Goal: Task Accomplishment & Management: Use online tool/utility

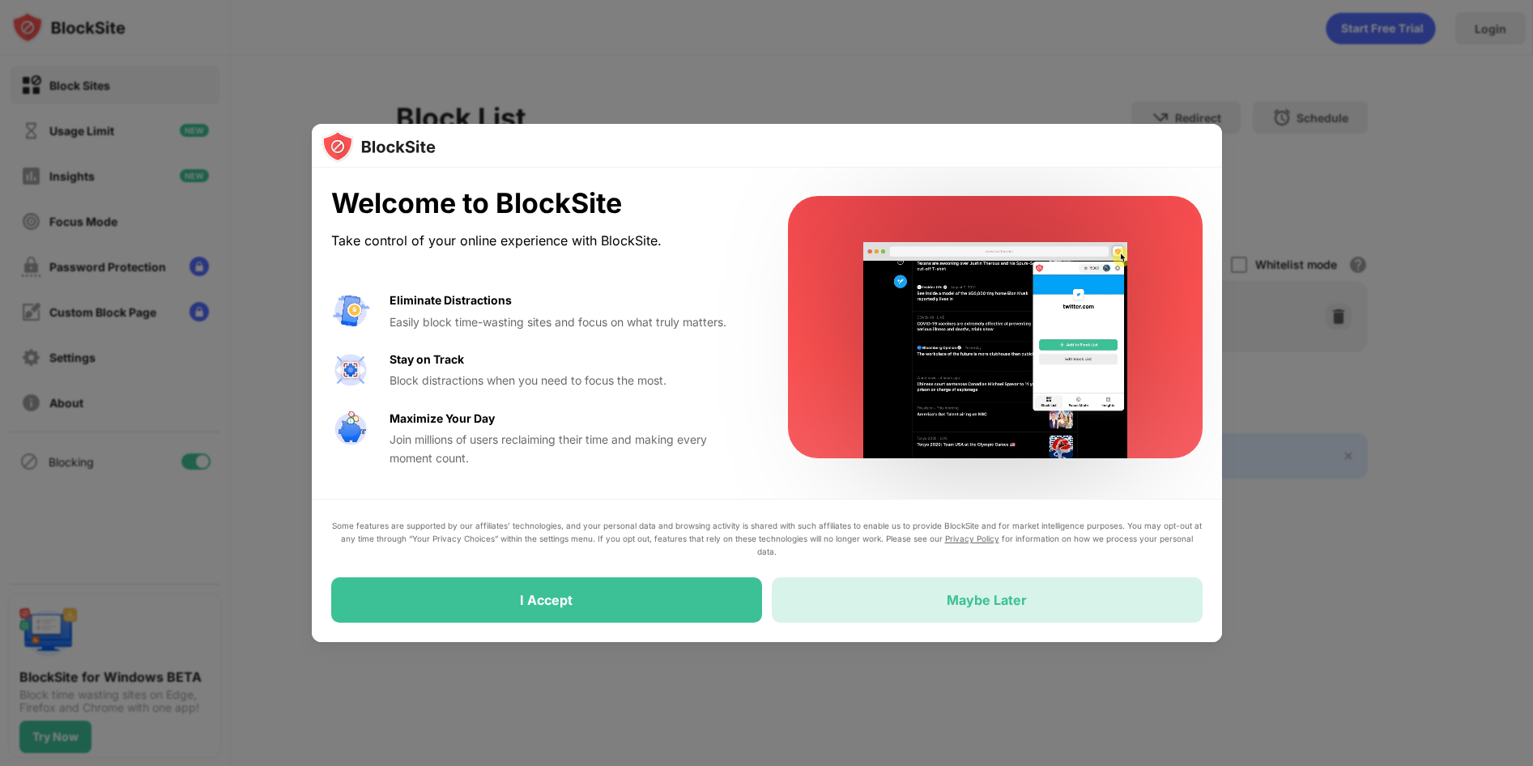
click at [826, 596] on div "Maybe Later" at bounding box center [987, 600] width 431 height 45
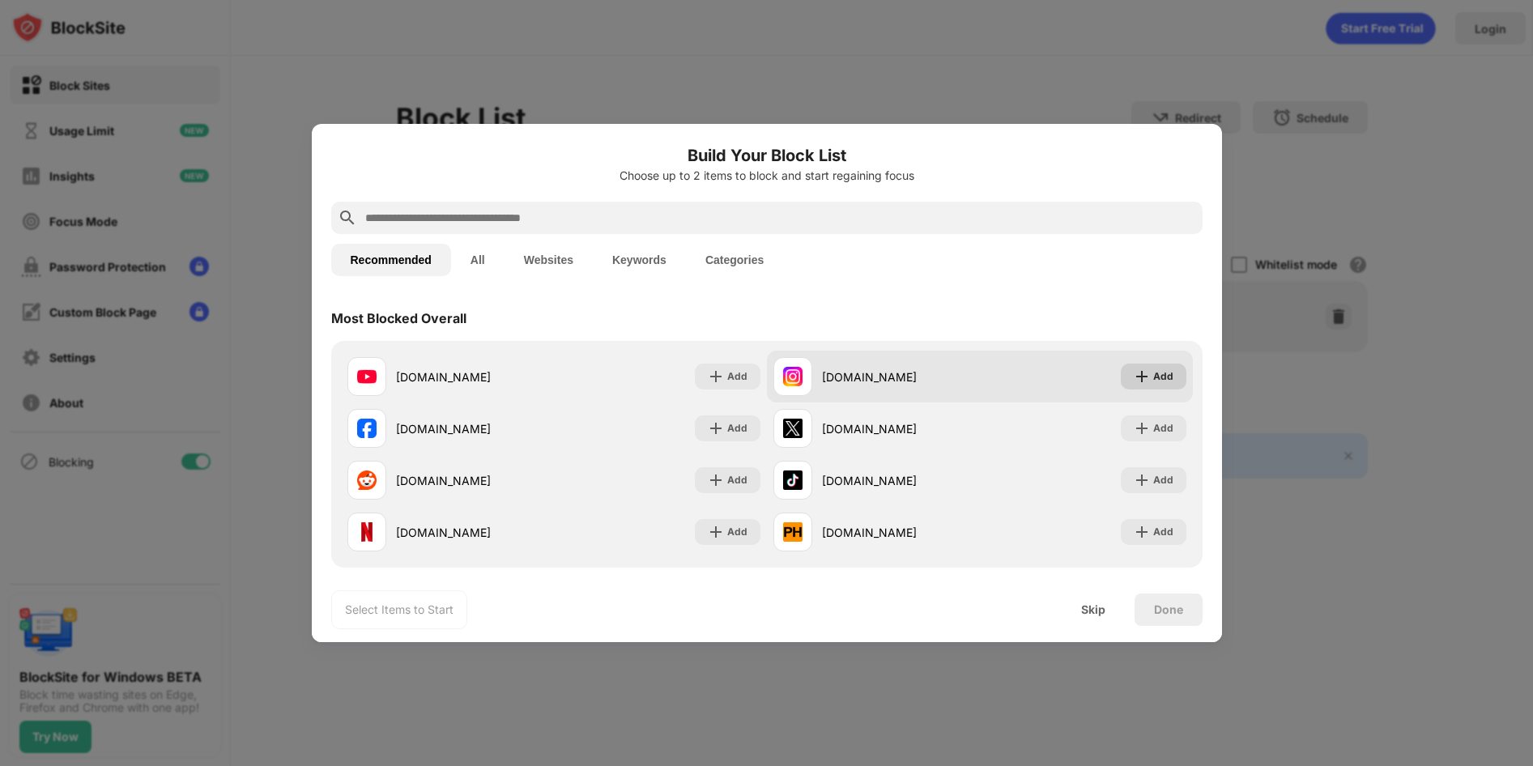
click at [1154, 377] on div "Add" at bounding box center [1164, 377] width 20 height 16
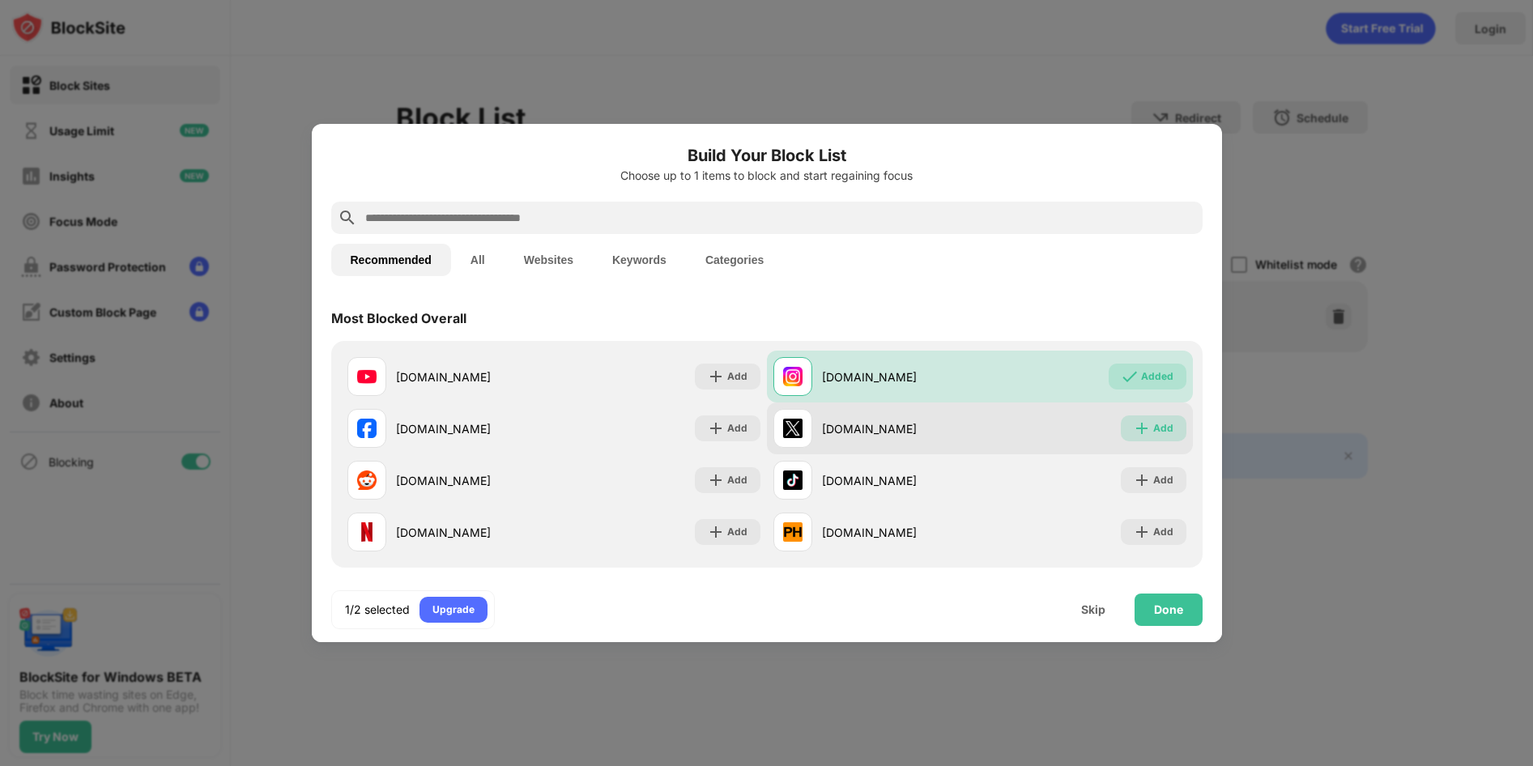
click at [1155, 426] on div "Add" at bounding box center [1164, 428] width 20 height 16
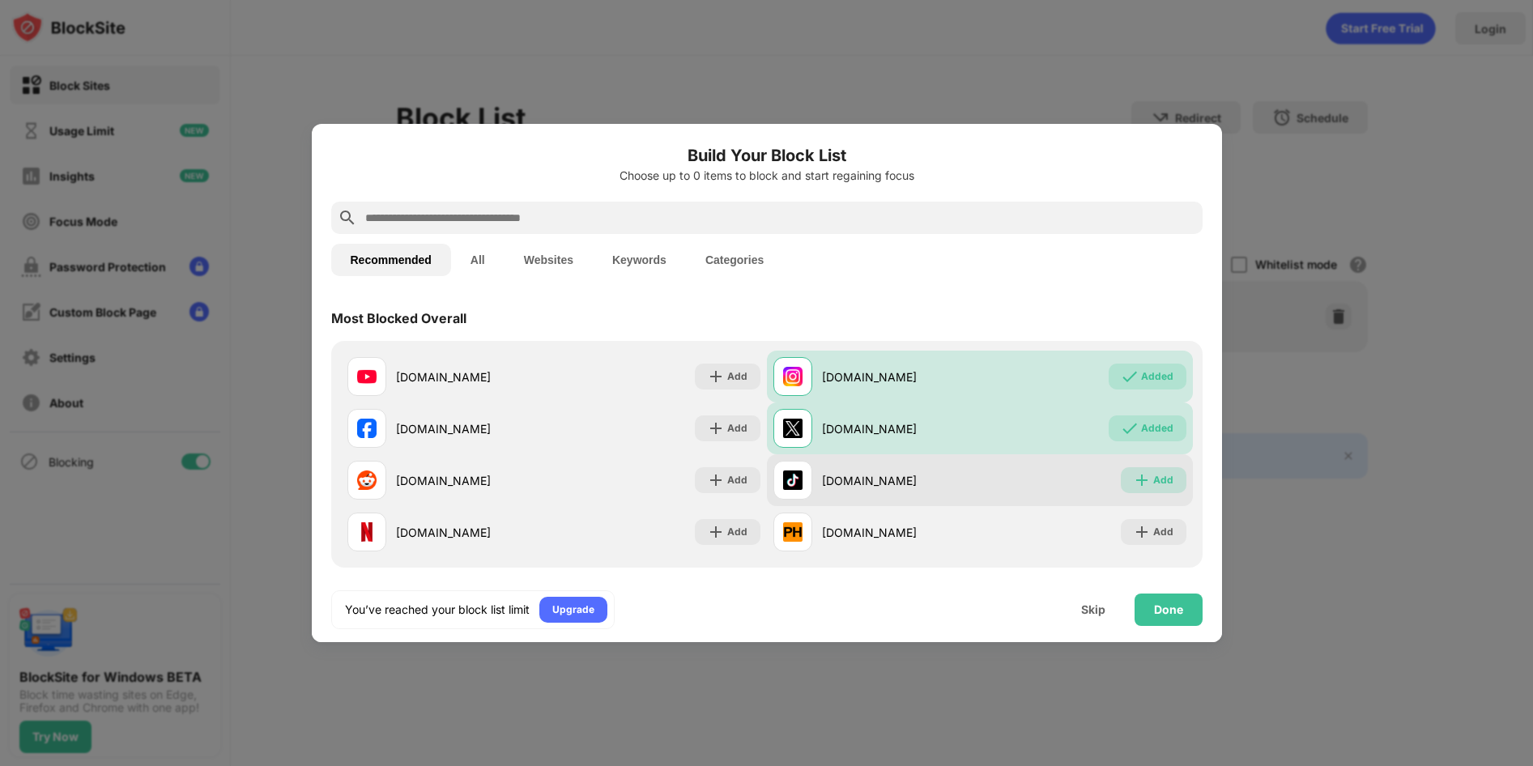
click at [1162, 480] on div "Add" at bounding box center [1164, 480] width 20 height 16
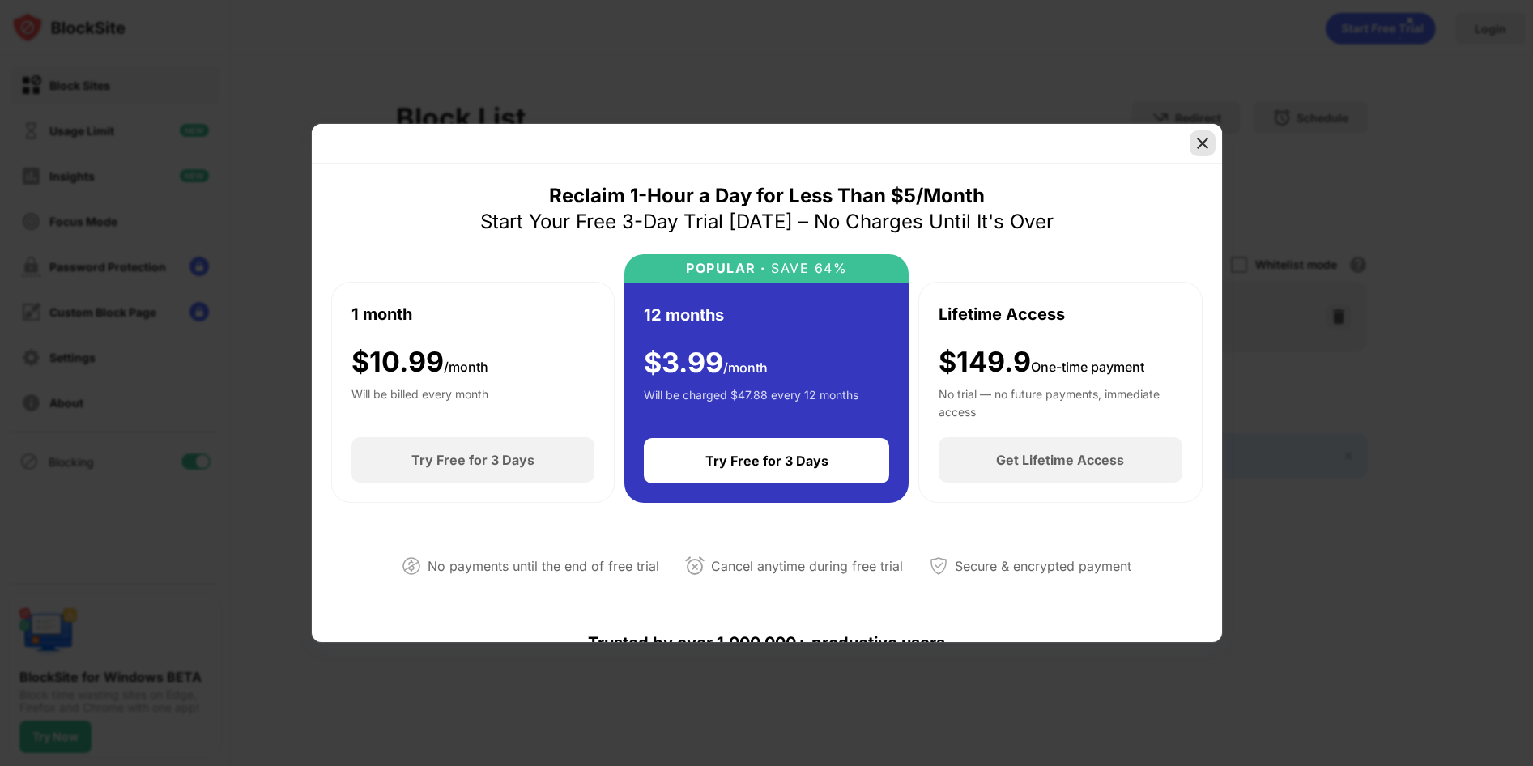
click at [1203, 143] on img at bounding box center [1203, 143] width 16 height 16
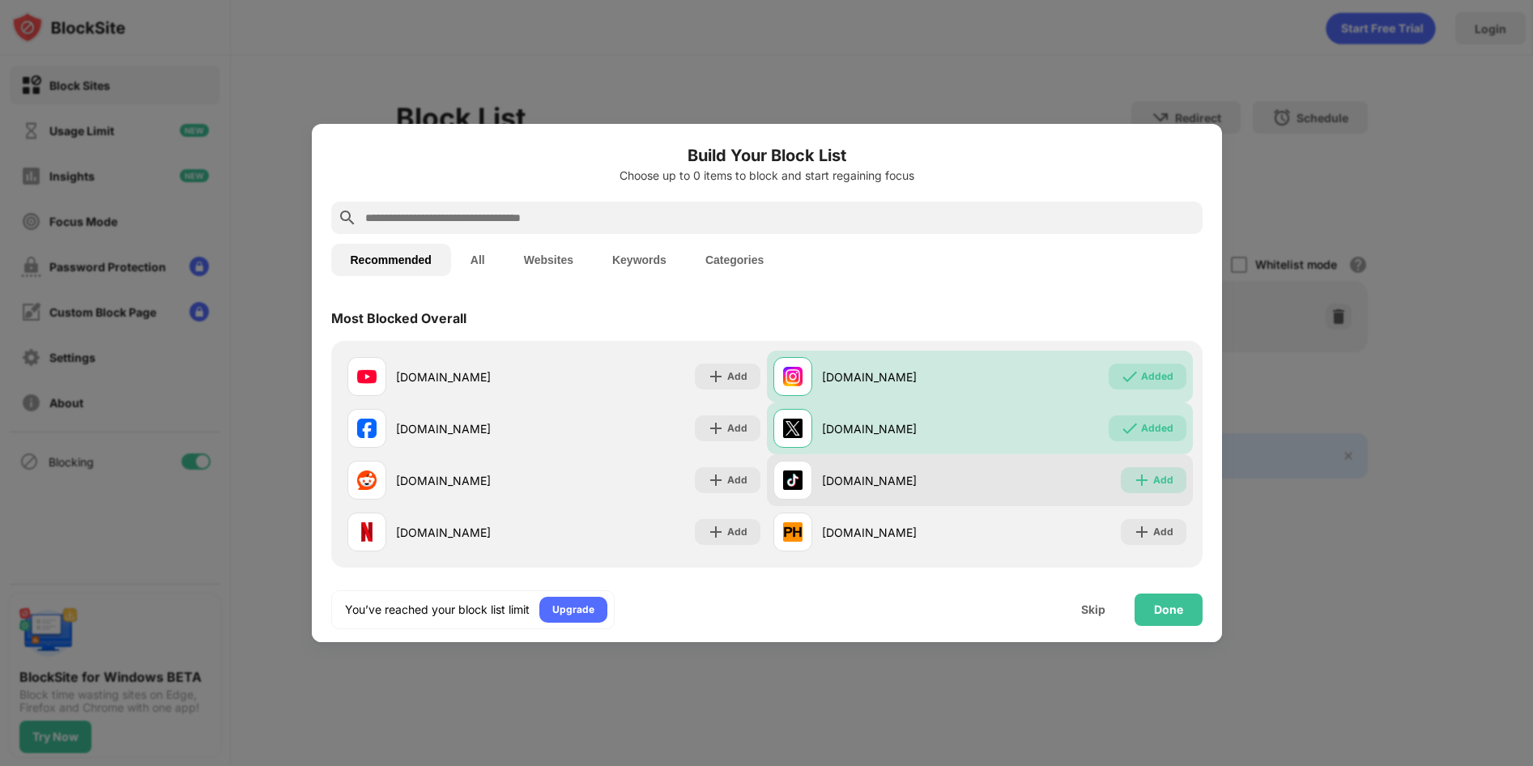
click at [1164, 482] on div "Add" at bounding box center [1164, 480] width 20 height 16
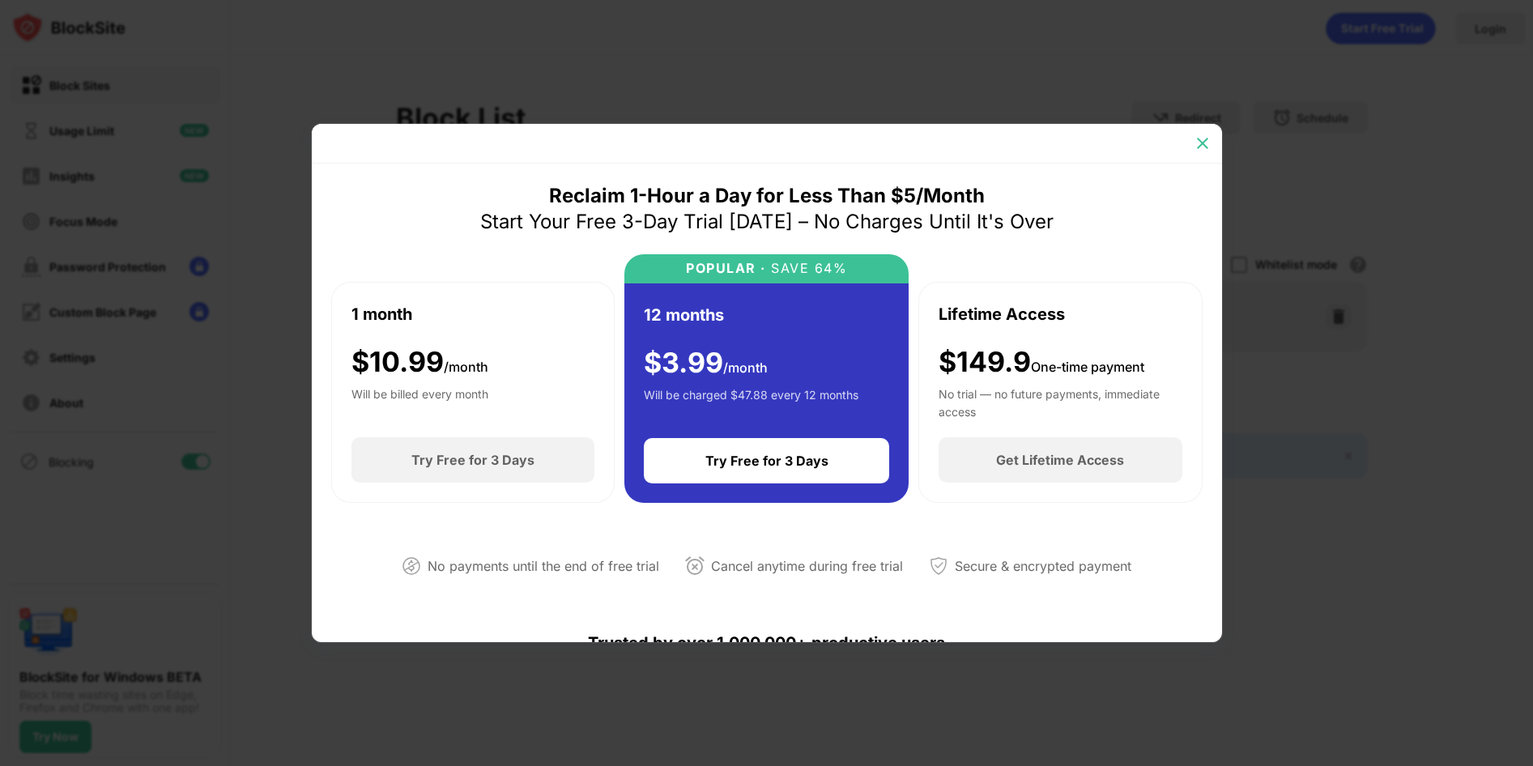
click at [1201, 143] on img at bounding box center [1203, 143] width 16 height 16
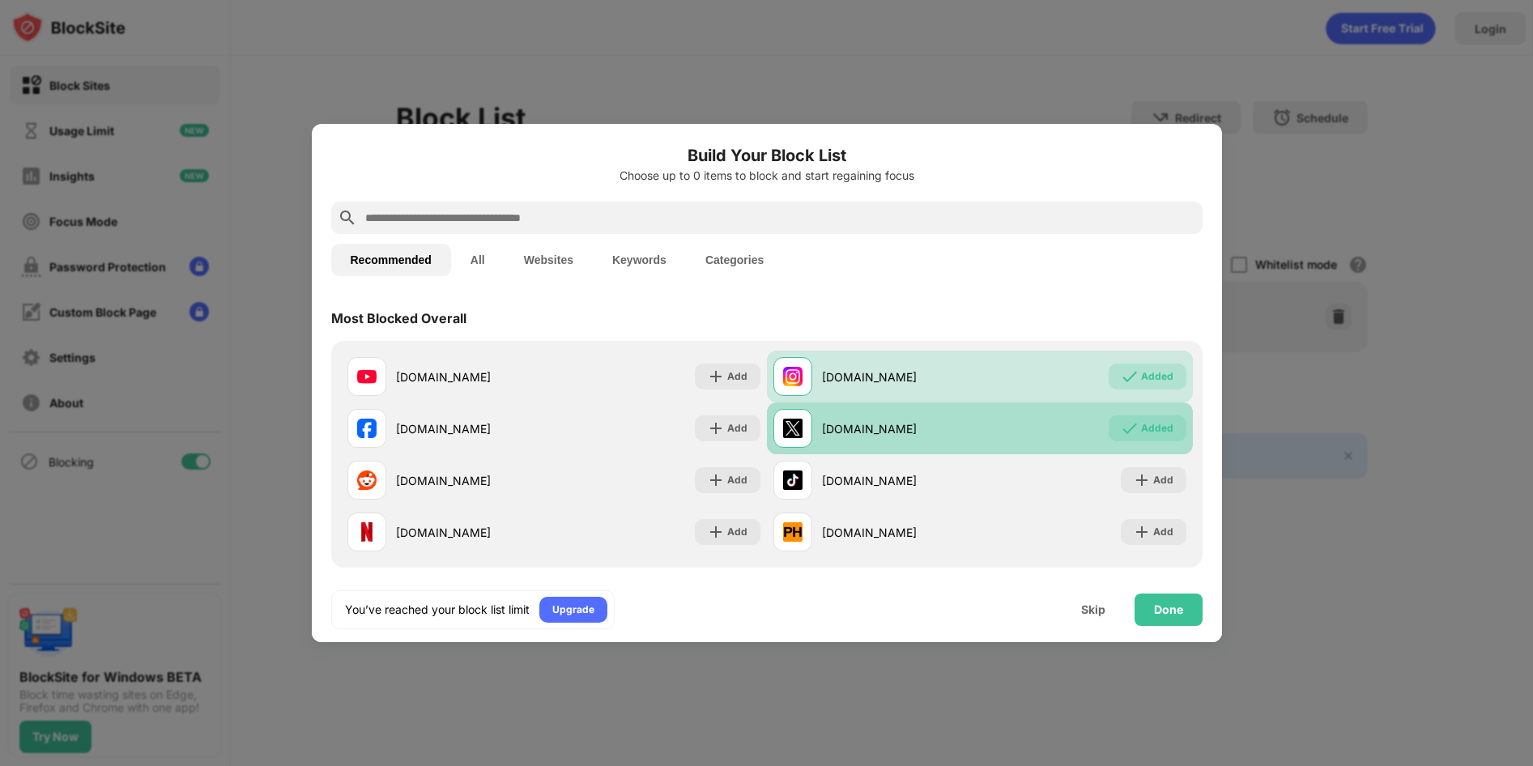
click at [1154, 431] on div "Added" at bounding box center [1157, 428] width 32 height 16
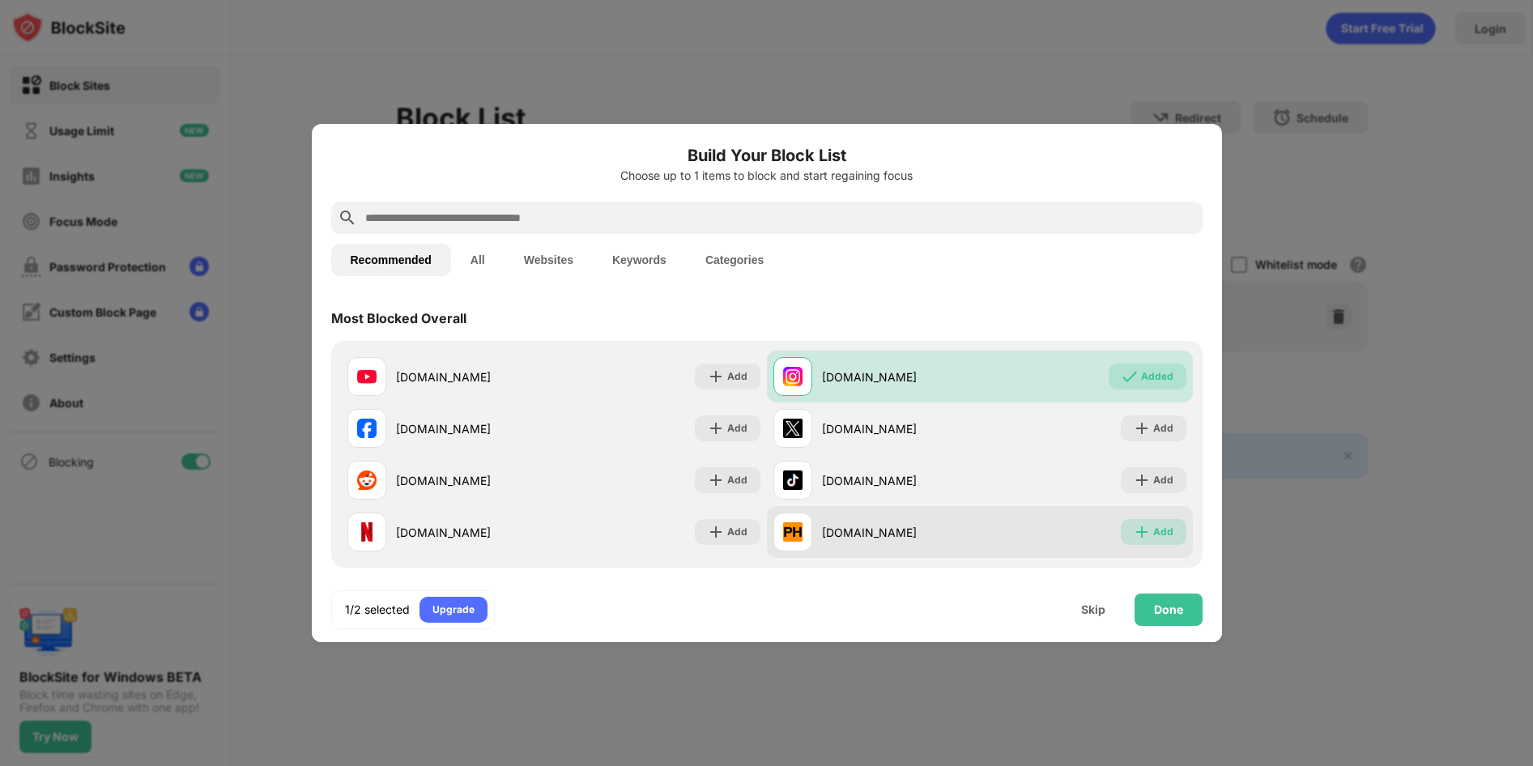
click at [1157, 533] on div "Add" at bounding box center [1164, 532] width 20 height 16
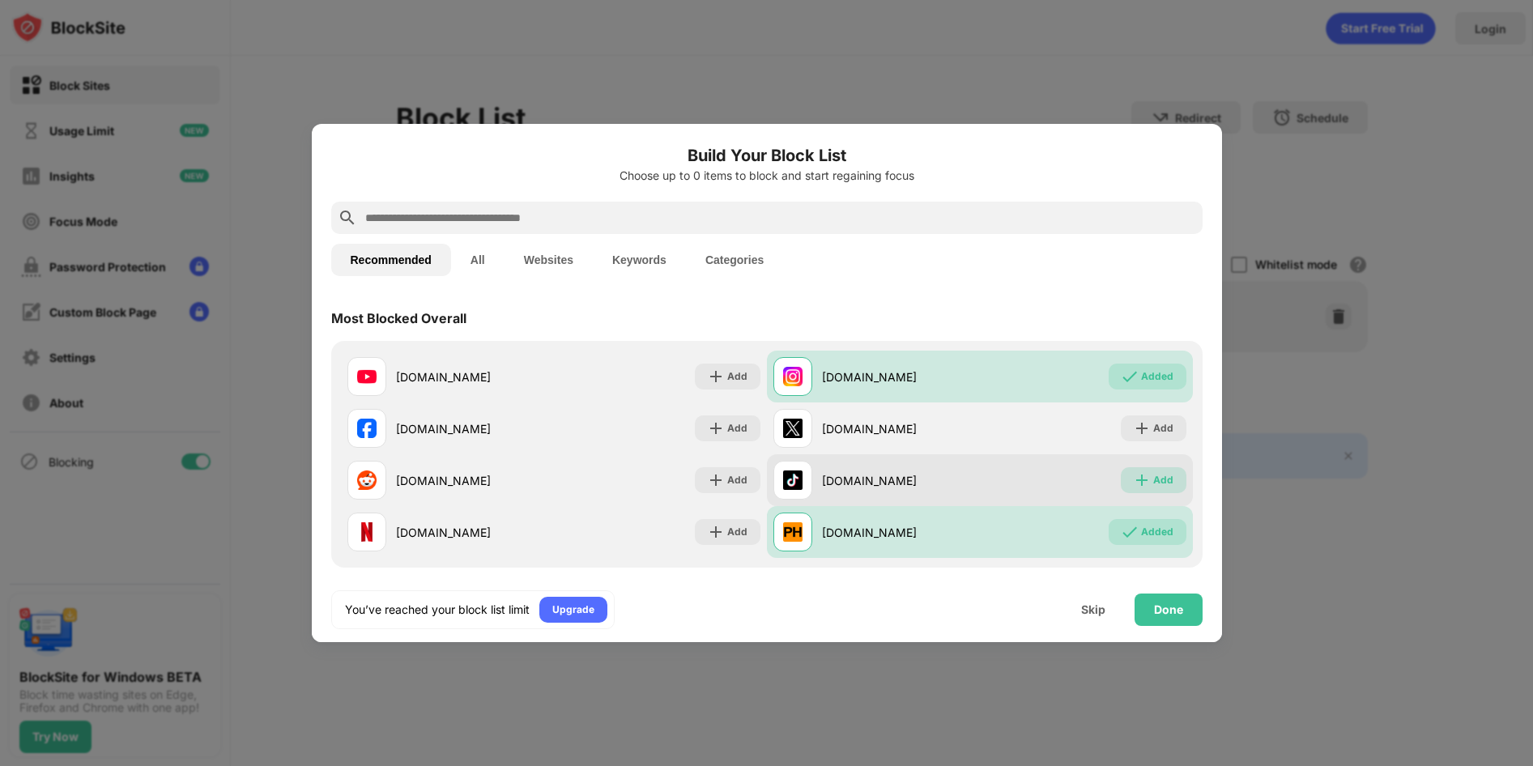
click at [1153, 483] on div "Add" at bounding box center [1154, 480] width 66 height 26
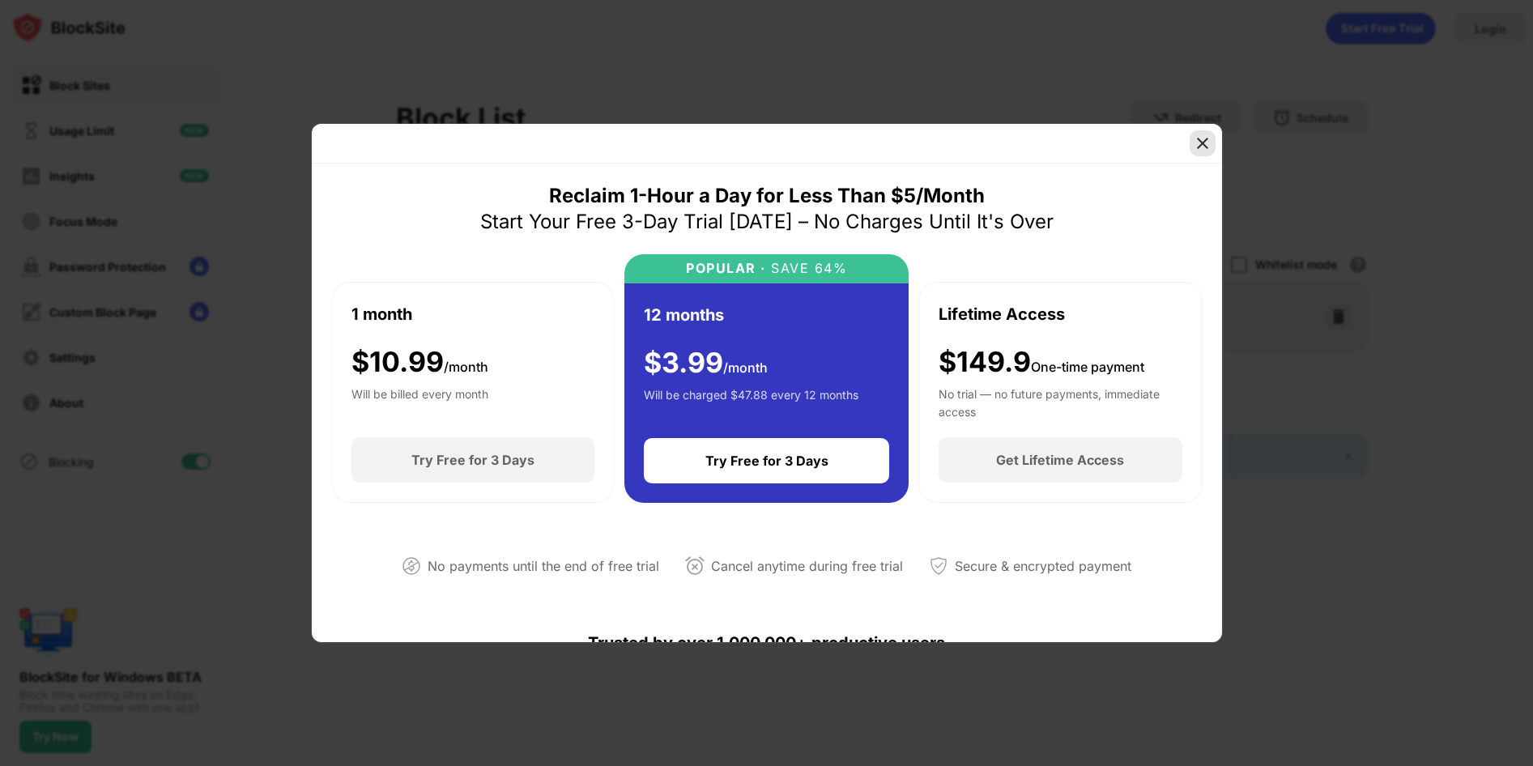
click at [1205, 139] on img at bounding box center [1203, 143] width 16 height 16
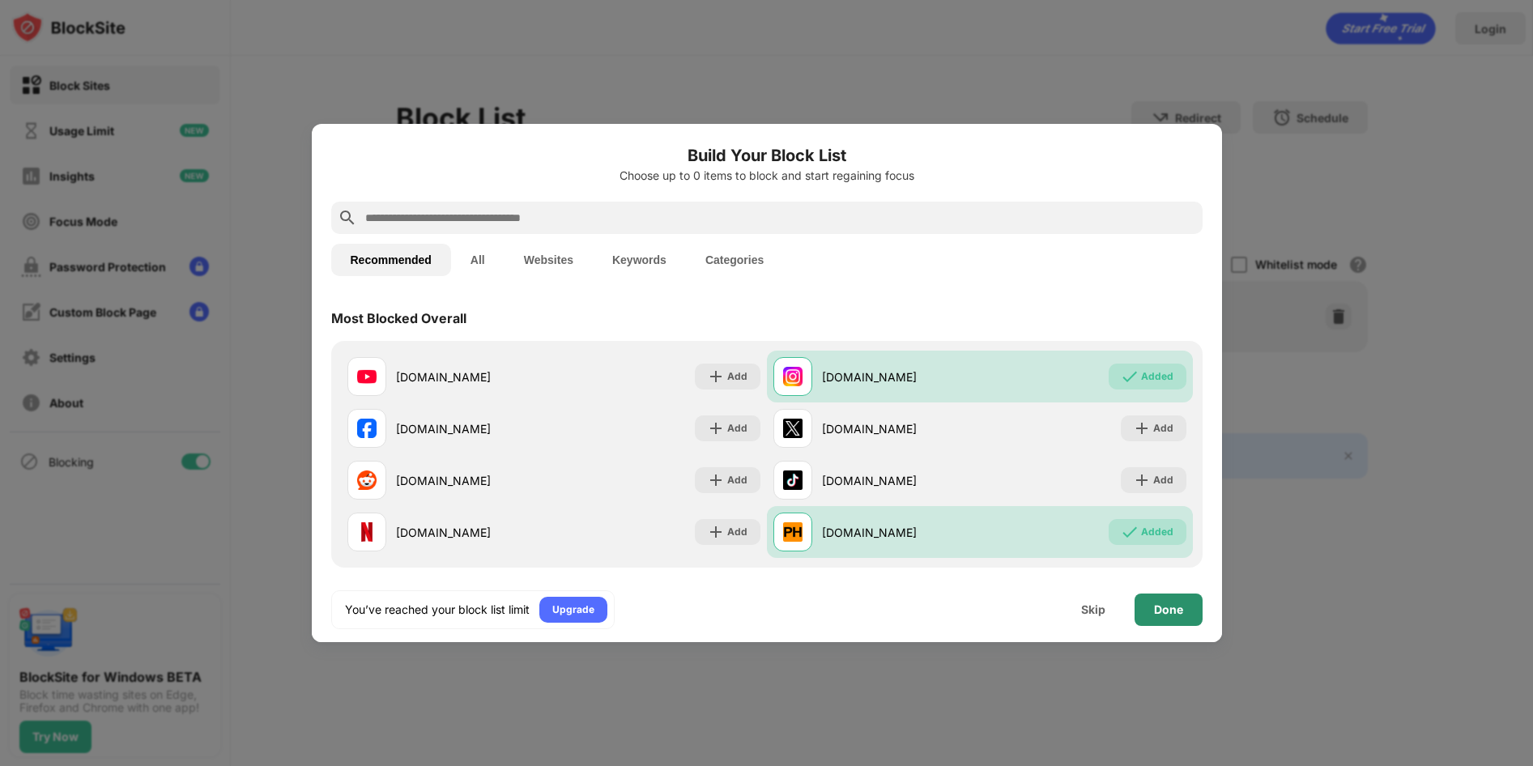
click at [1169, 611] on div "Done" at bounding box center [1168, 610] width 29 height 13
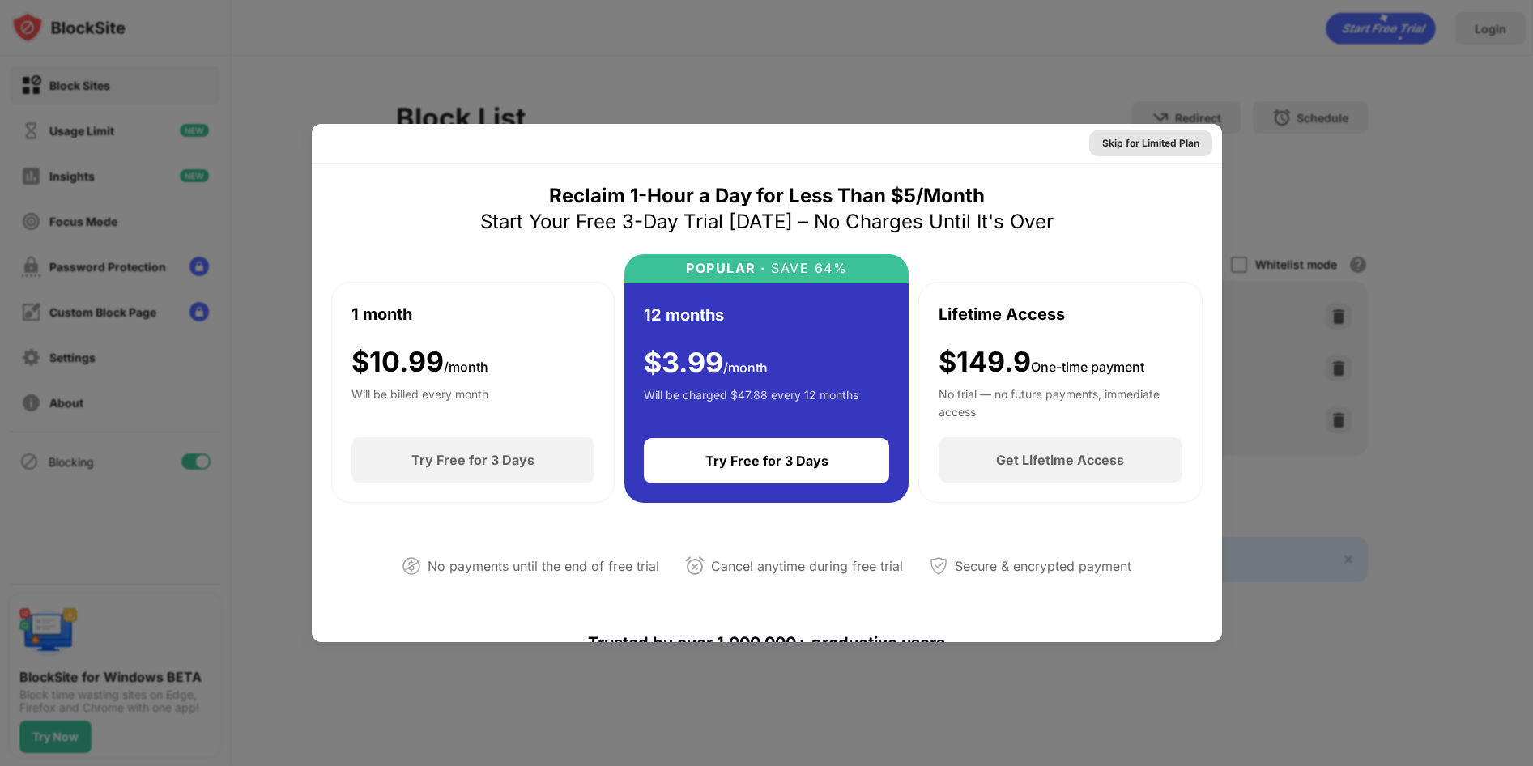
click at [1145, 142] on div "Skip for Limited Plan" at bounding box center [1151, 143] width 97 height 16
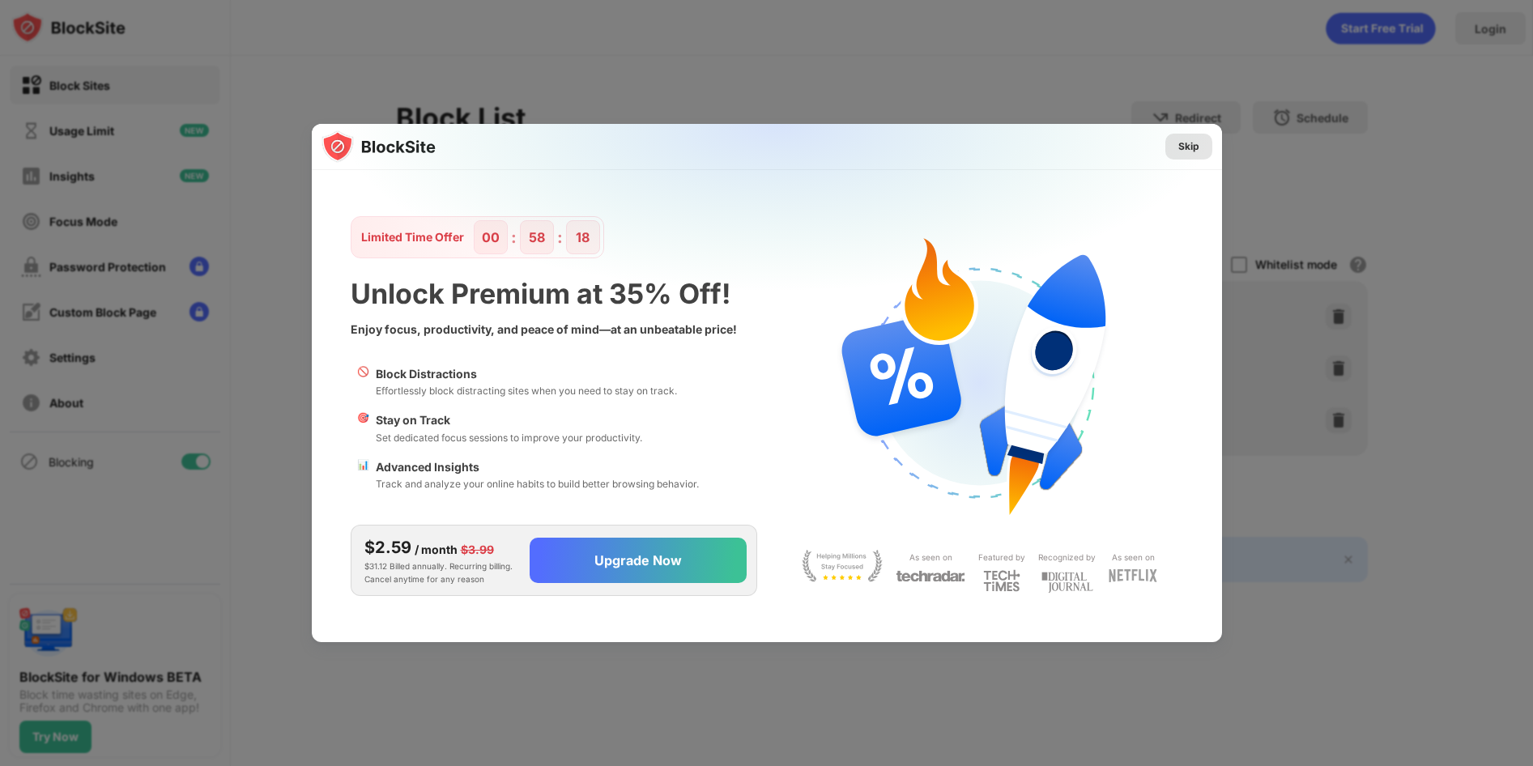
click at [1184, 147] on div "Skip" at bounding box center [1189, 147] width 21 height 16
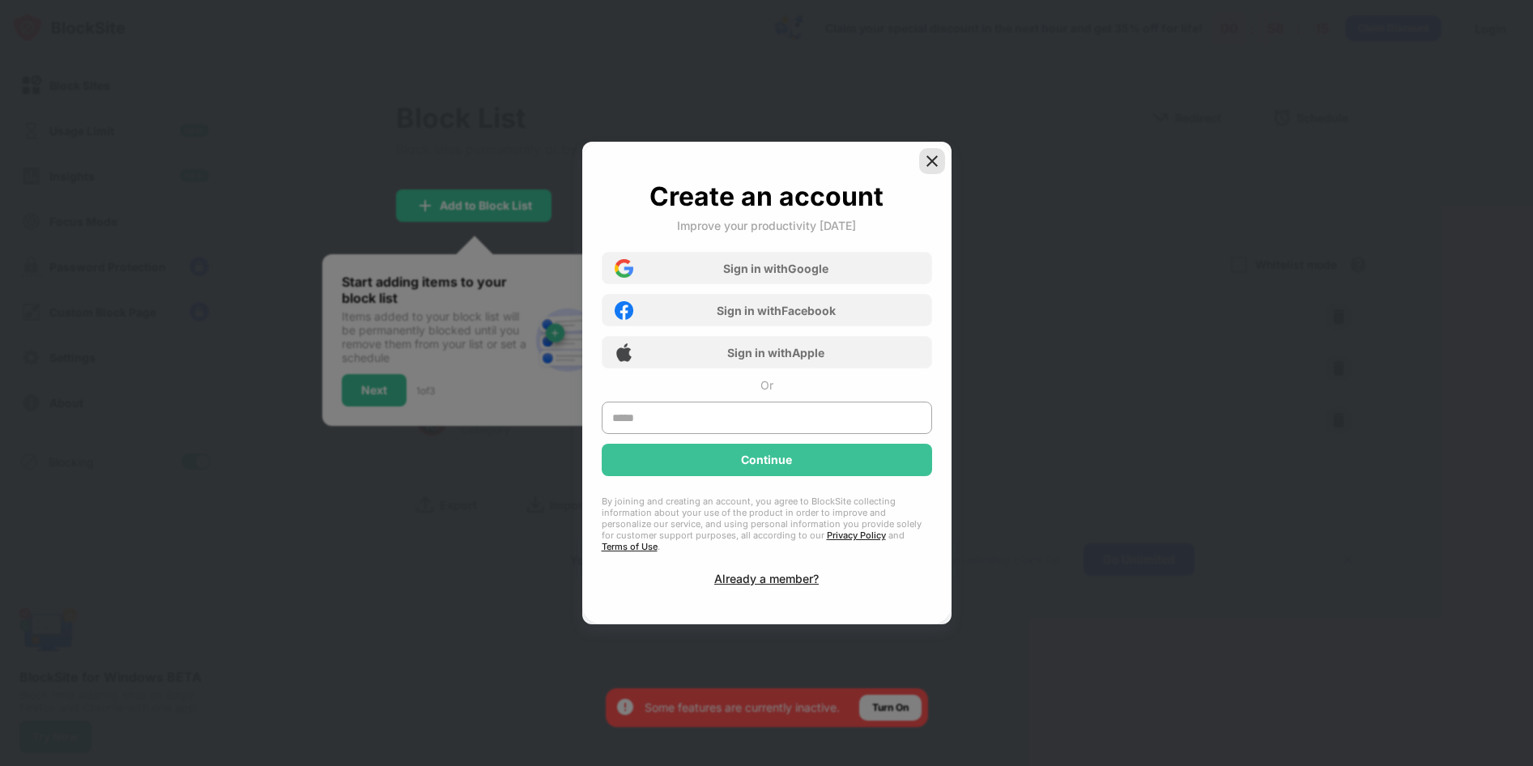
click at [935, 163] on img at bounding box center [932, 161] width 16 height 16
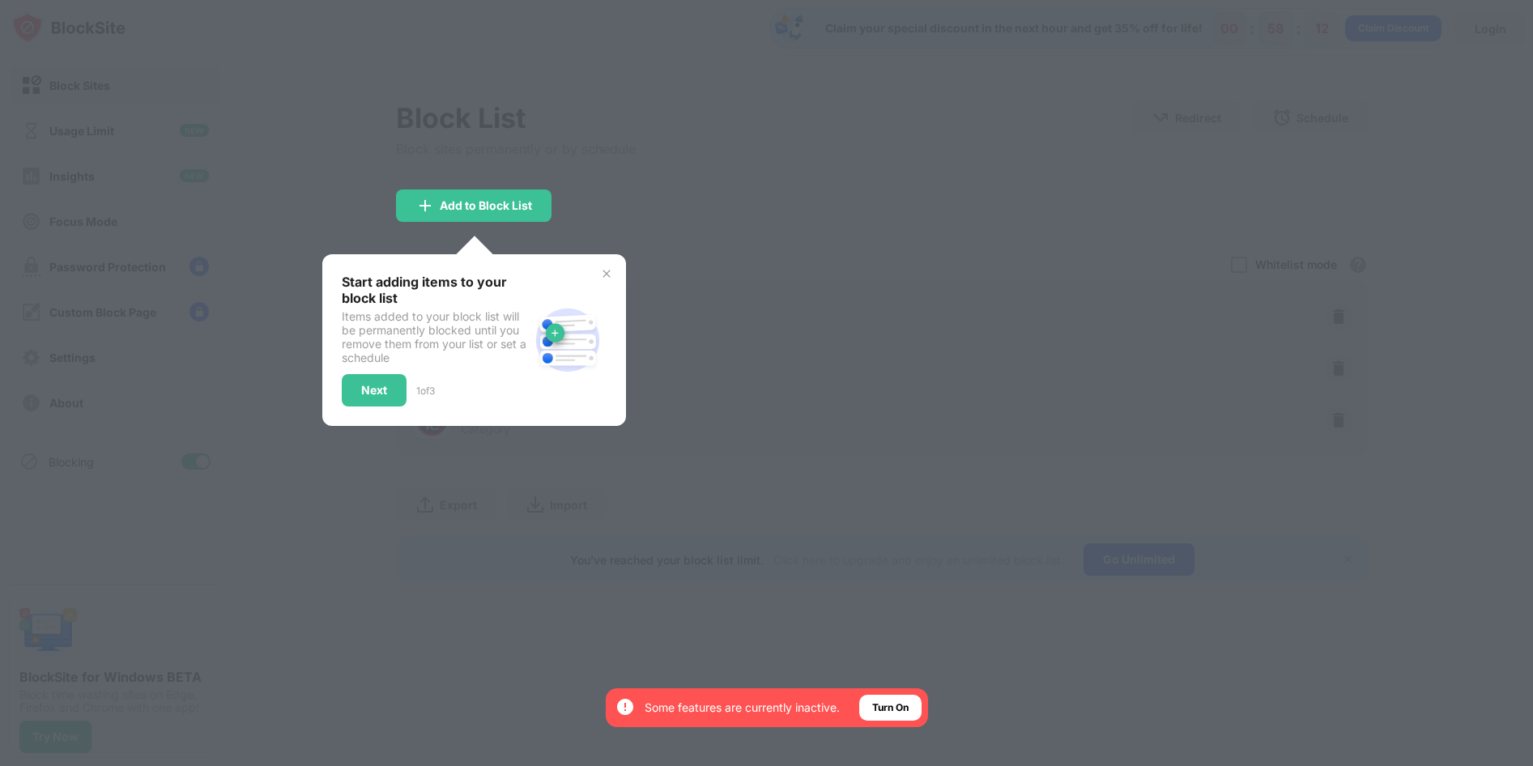
click at [605, 275] on img at bounding box center [606, 273] width 13 height 13
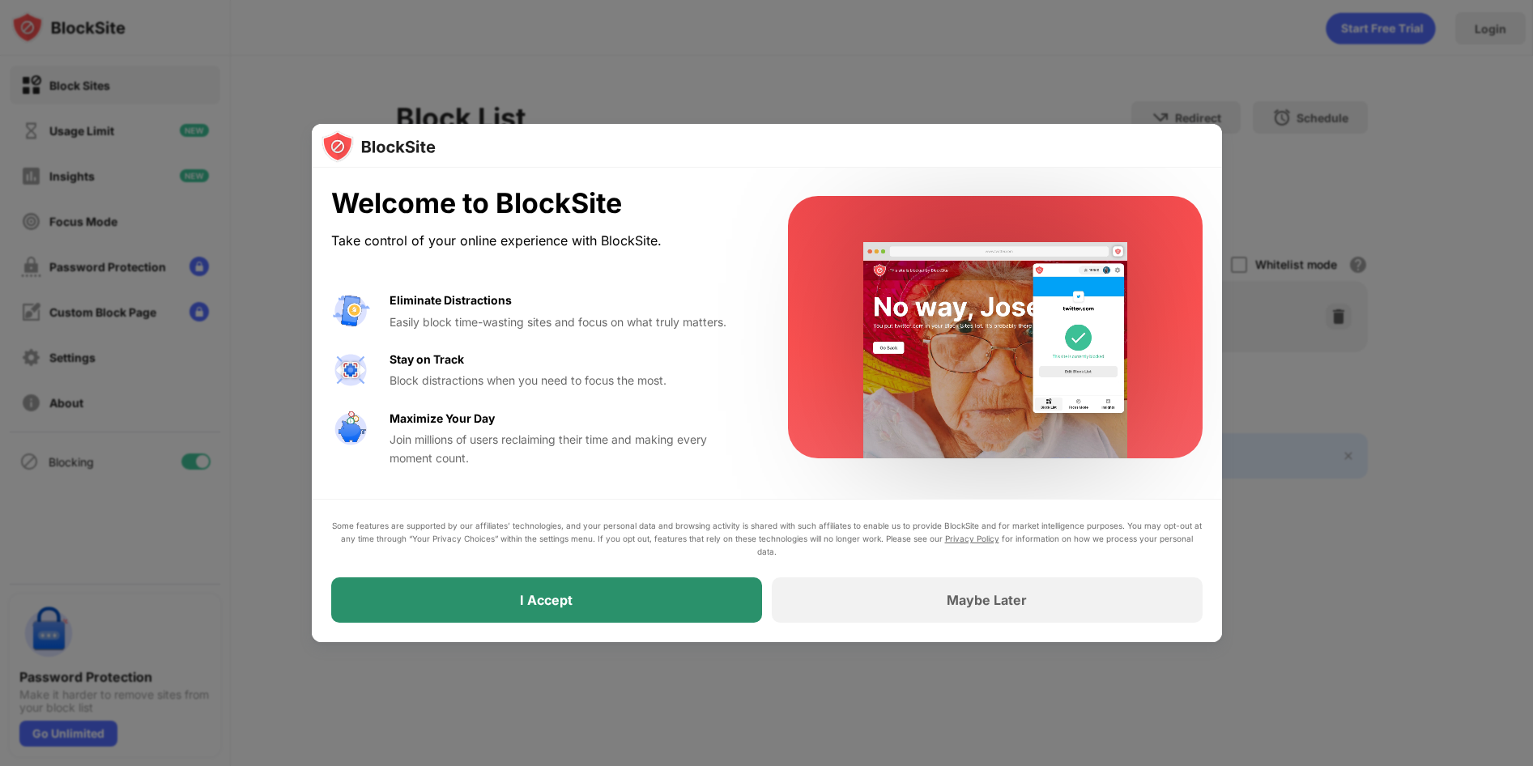
click at [596, 593] on div "I Accept" at bounding box center [546, 600] width 431 height 45
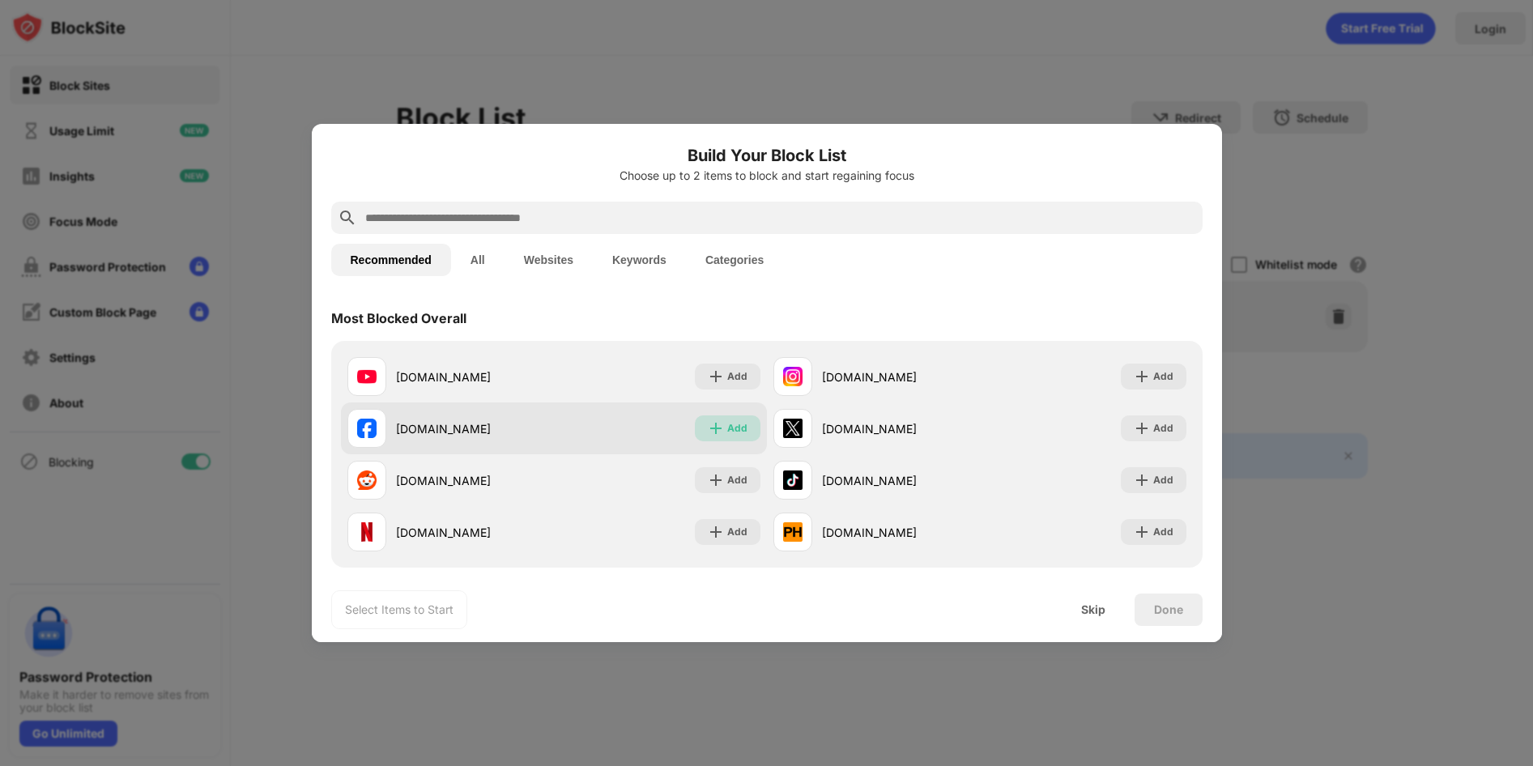
click at [734, 429] on div "Add" at bounding box center [737, 428] width 20 height 16
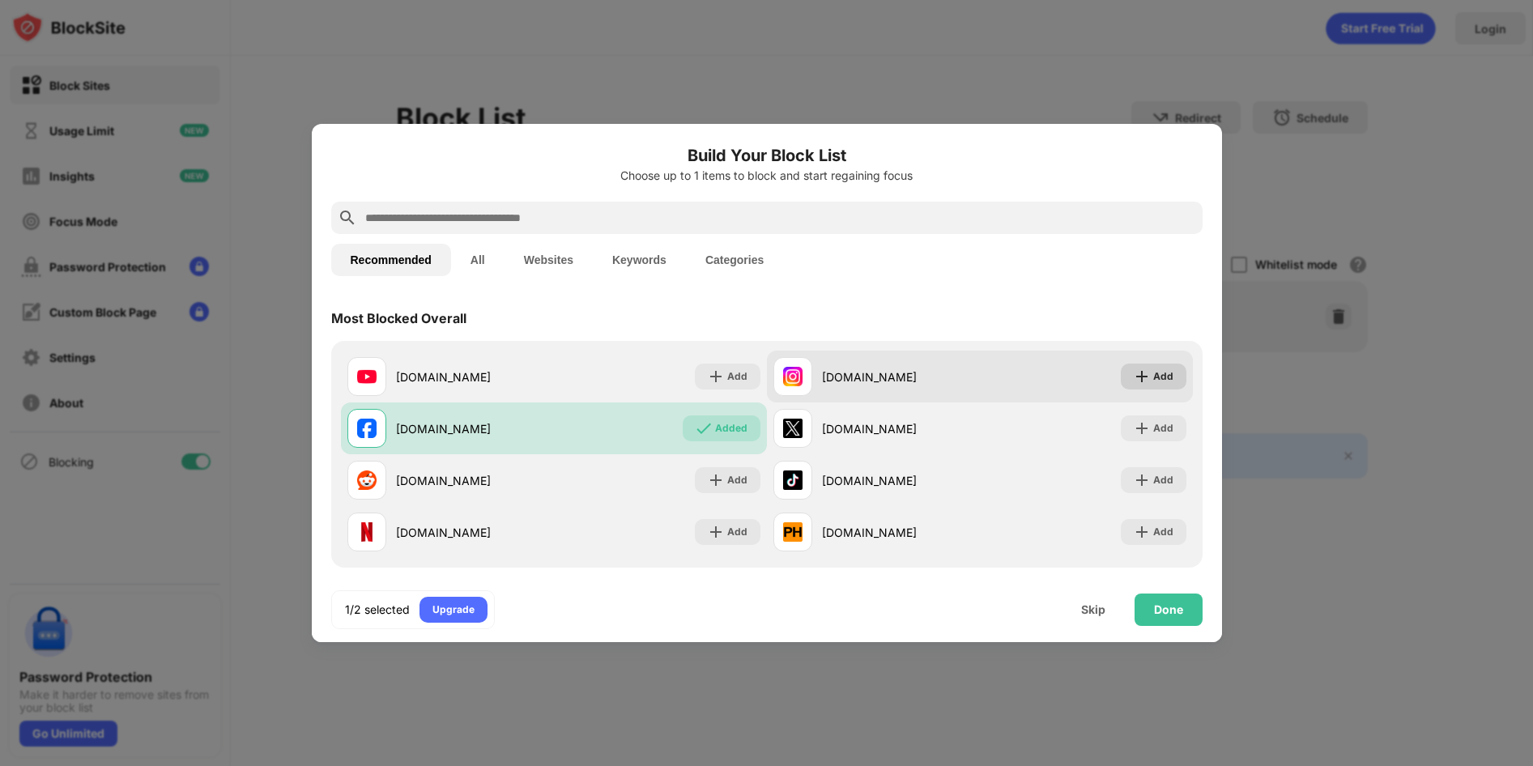
click at [1158, 380] on div "Add" at bounding box center [1164, 377] width 20 height 16
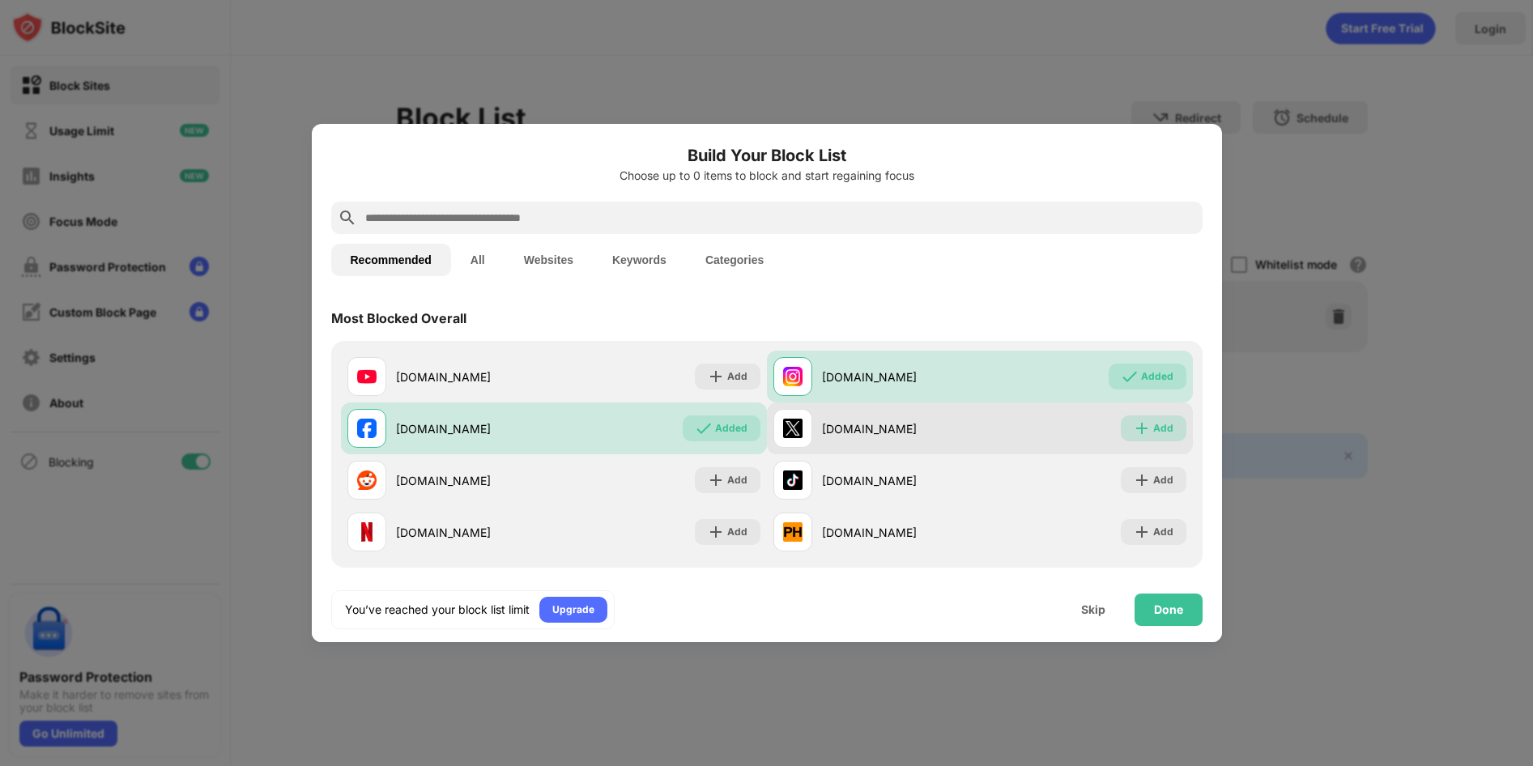
click at [1149, 428] on img at bounding box center [1142, 428] width 16 height 16
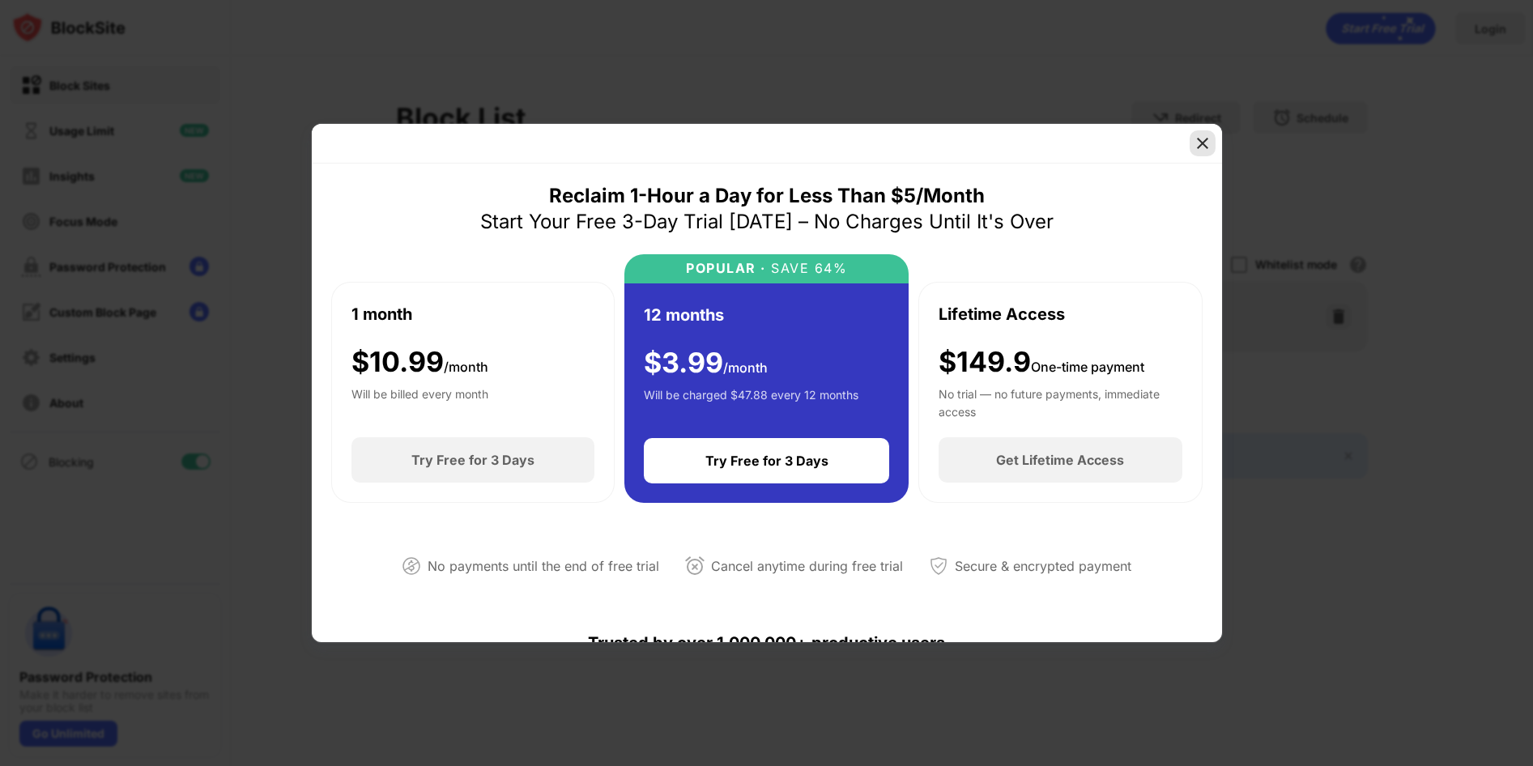
click at [1207, 145] on img at bounding box center [1203, 143] width 16 height 16
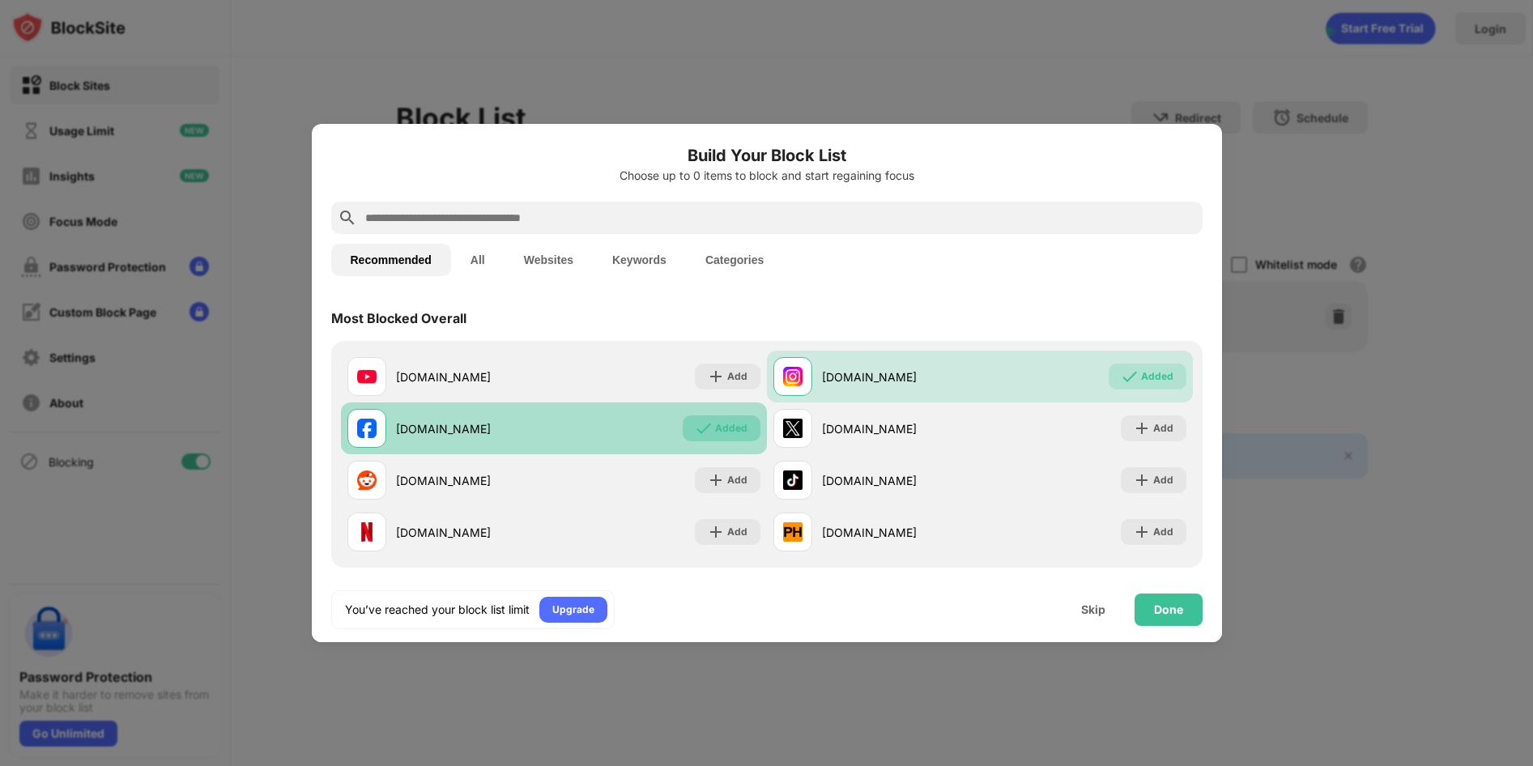
click at [701, 425] on img at bounding box center [704, 428] width 16 height 16
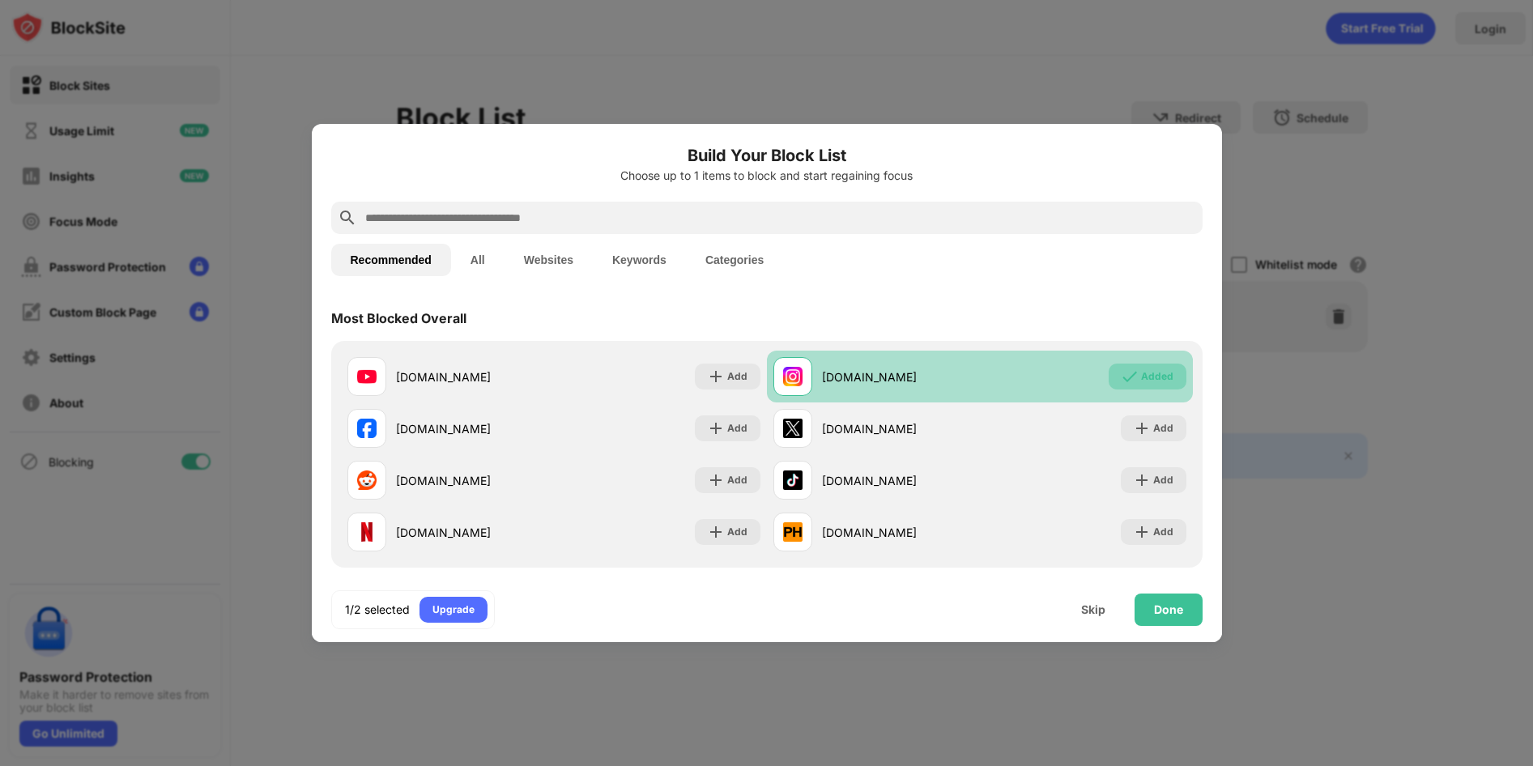
click at [1146, 374] on div "Added" at bounding box center [1157, 377] width 32 height 16
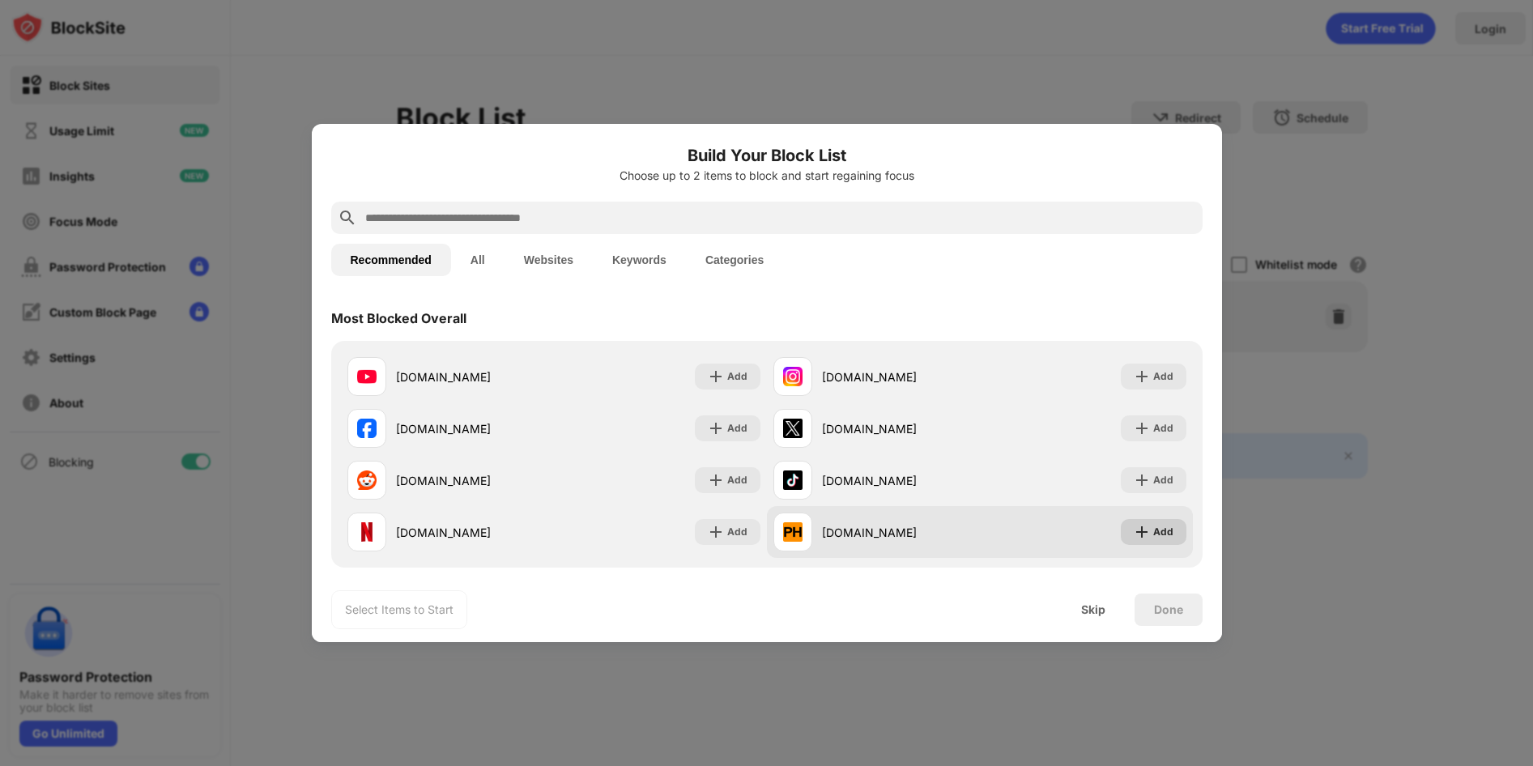
click at [1152, 531] on div "Add" at bounding box center [1154, 532] width 66 height 26
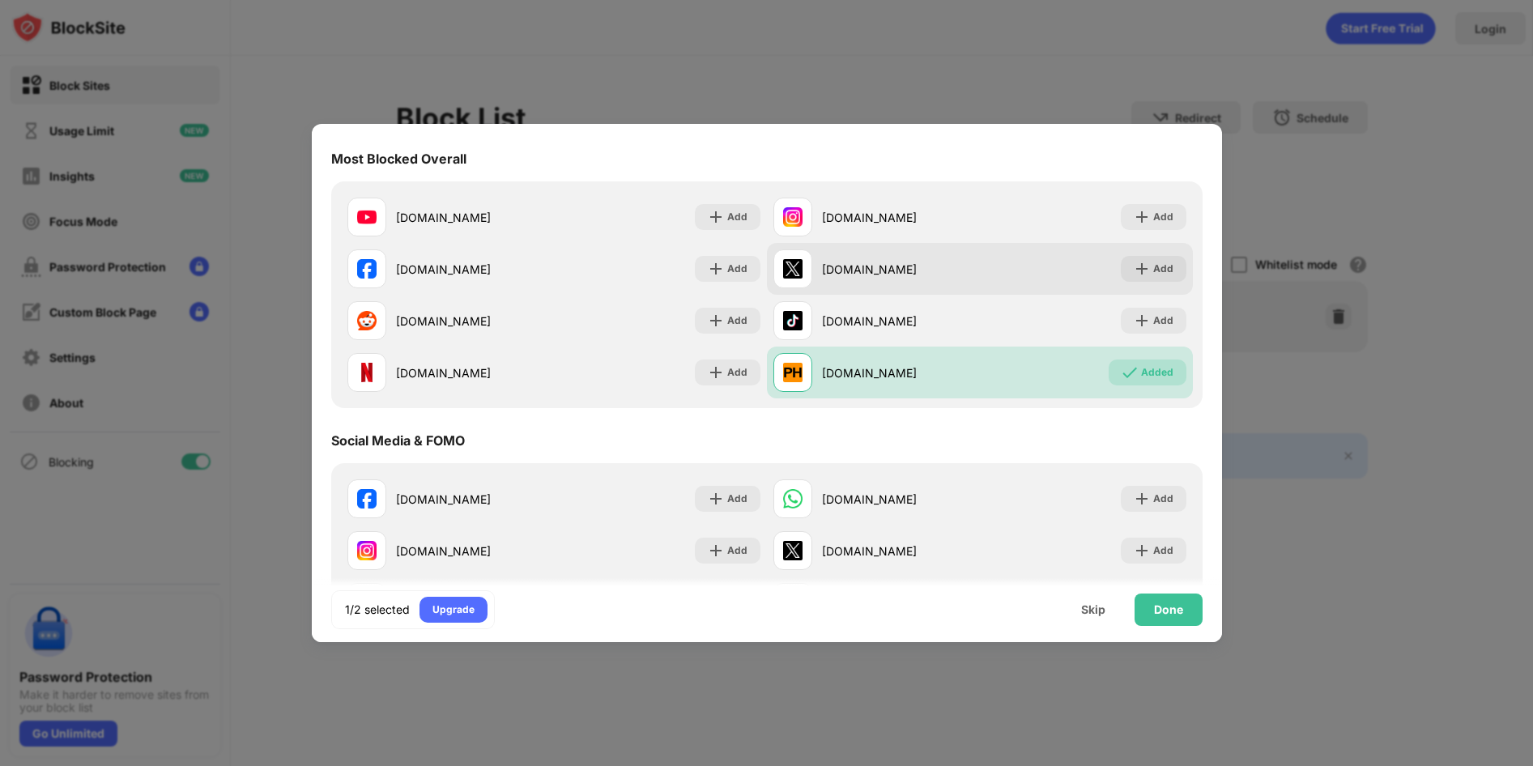
scroll to position [152, 0]
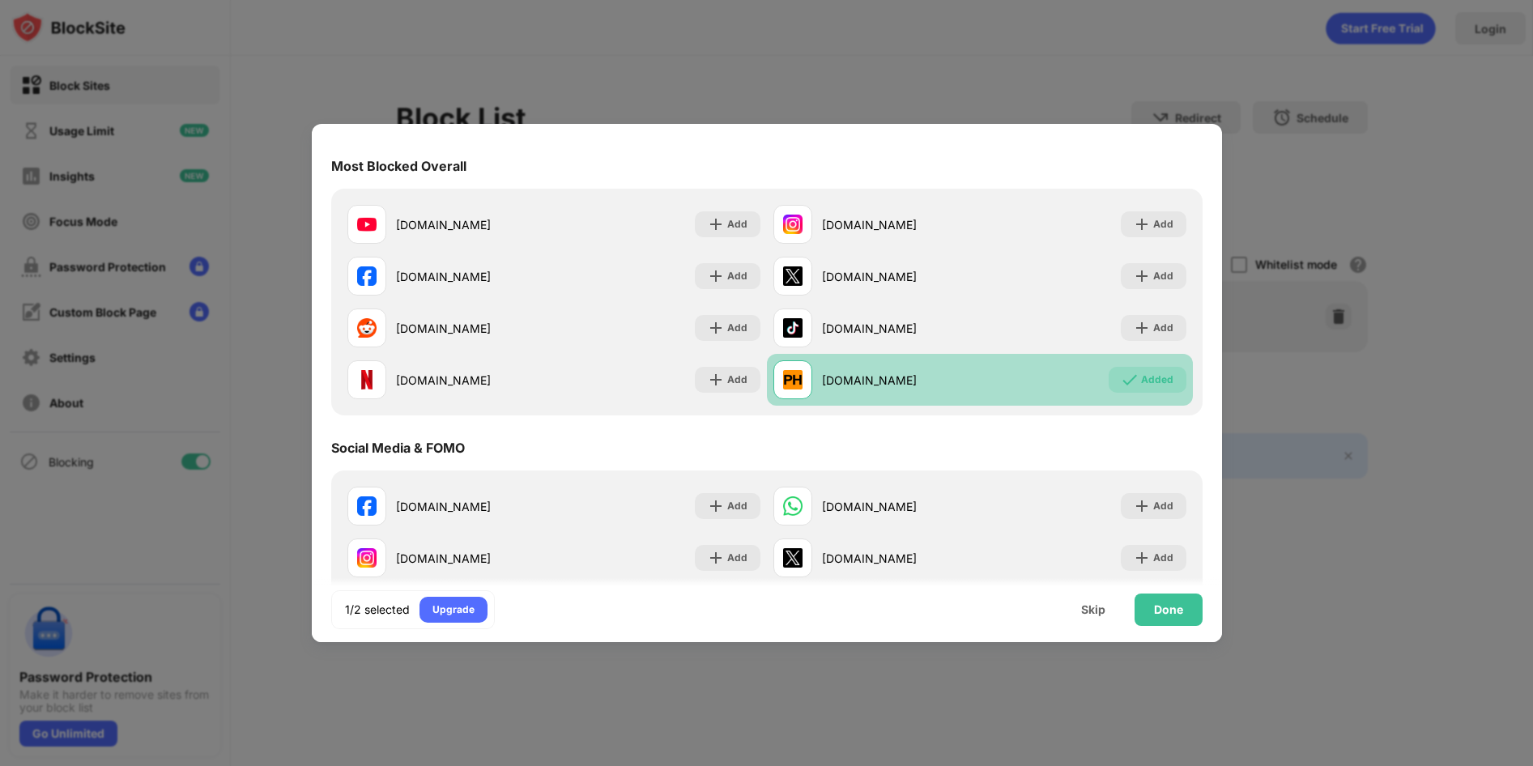
click at [1158, 376] on div "Added" at bounding box center [1157, 380] width 32 height 16
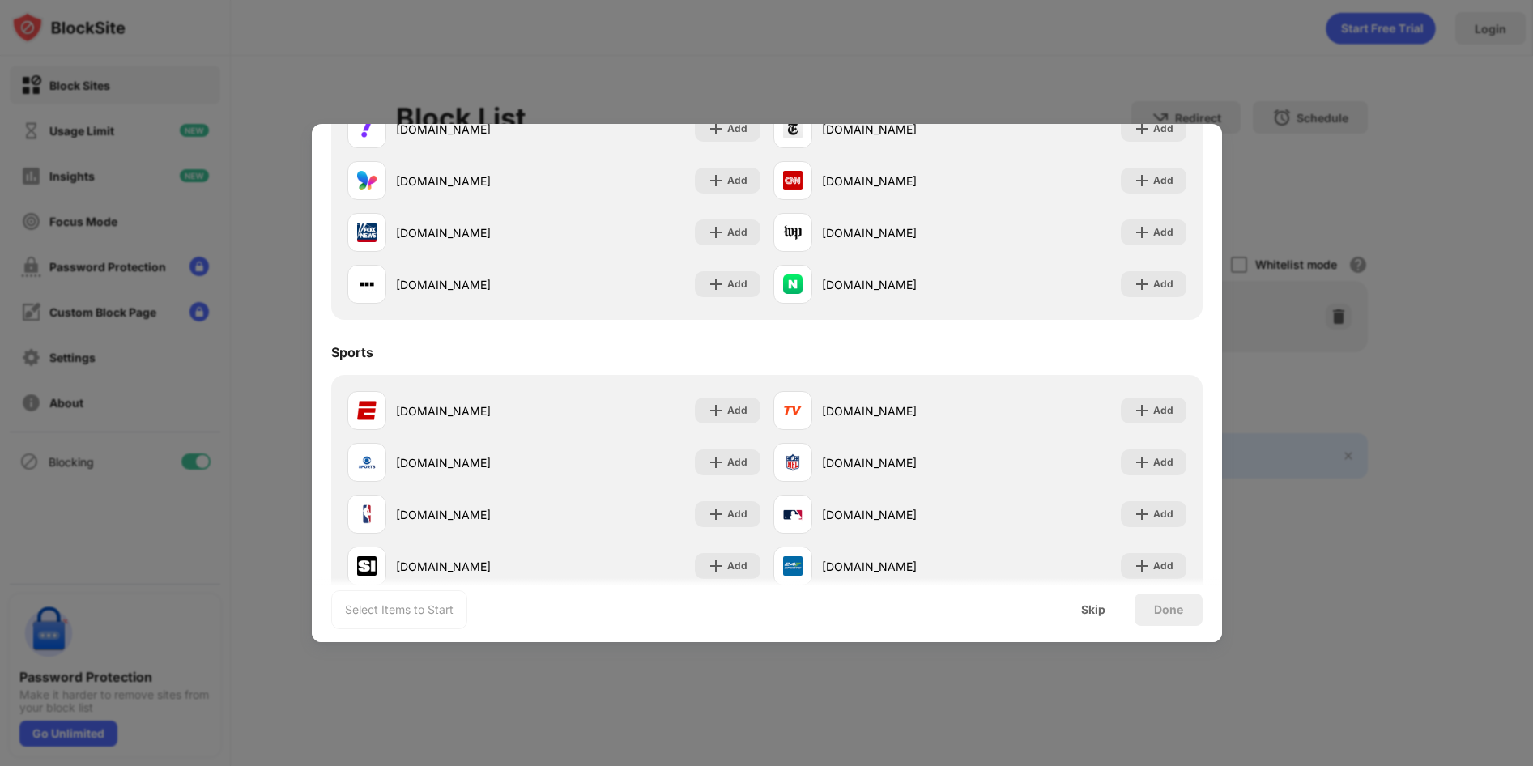
scroll to position [0, 0]
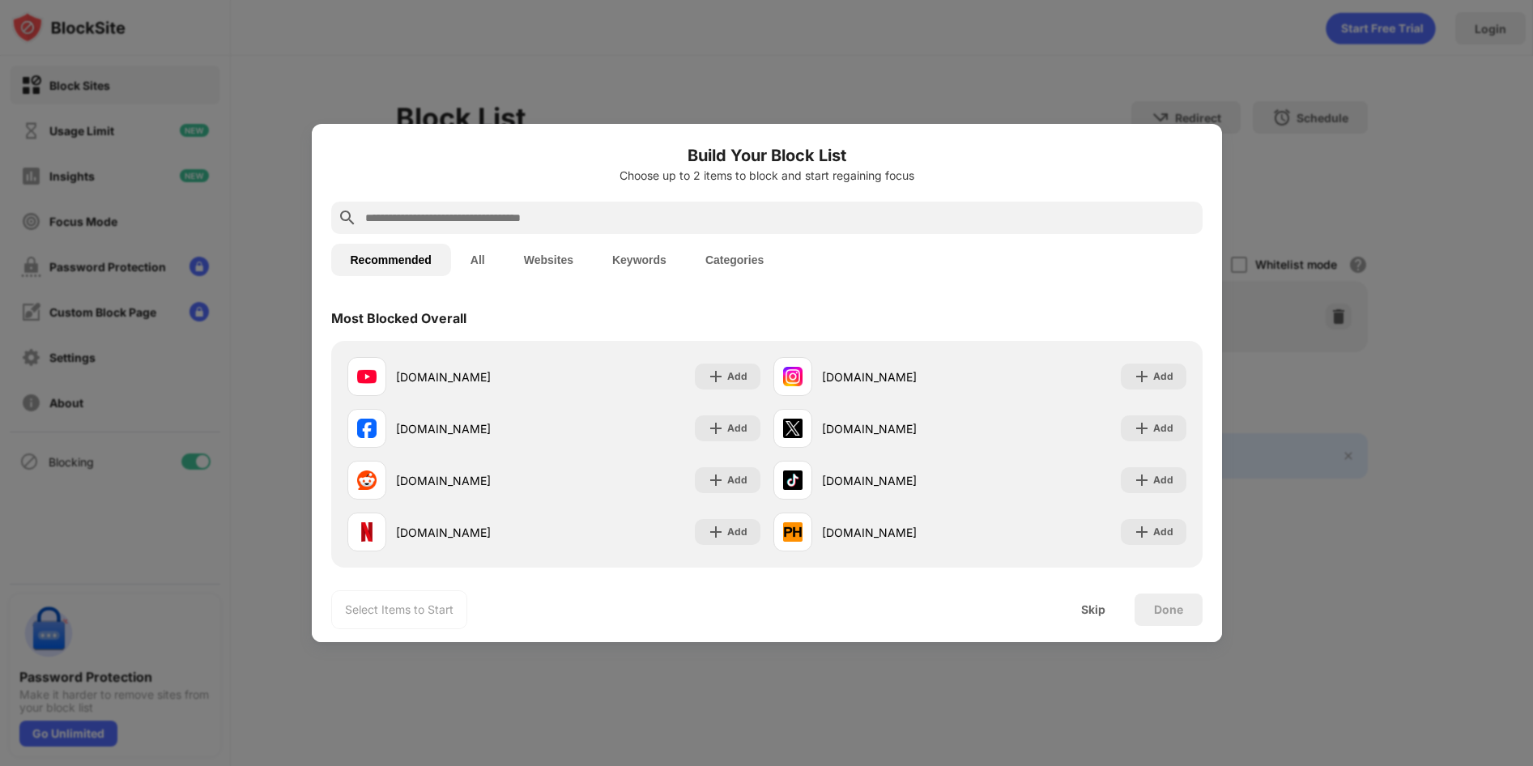
click at [631, 215] on input "text" at bounding box center [780, 217] width 833 height 19
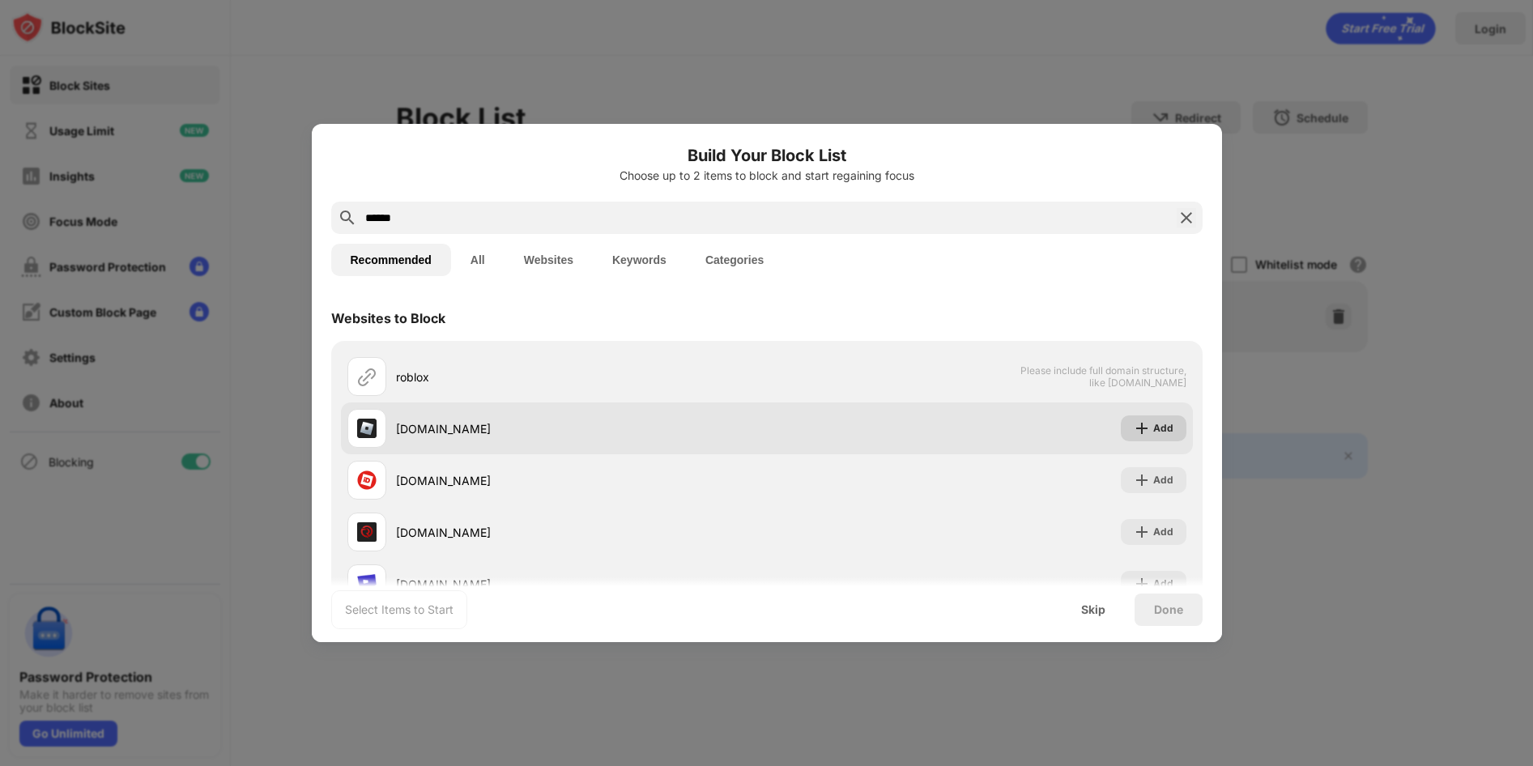
type input "******"
click at [1149, 429] on img at bounding box center [1142, 428] width 16 height 16
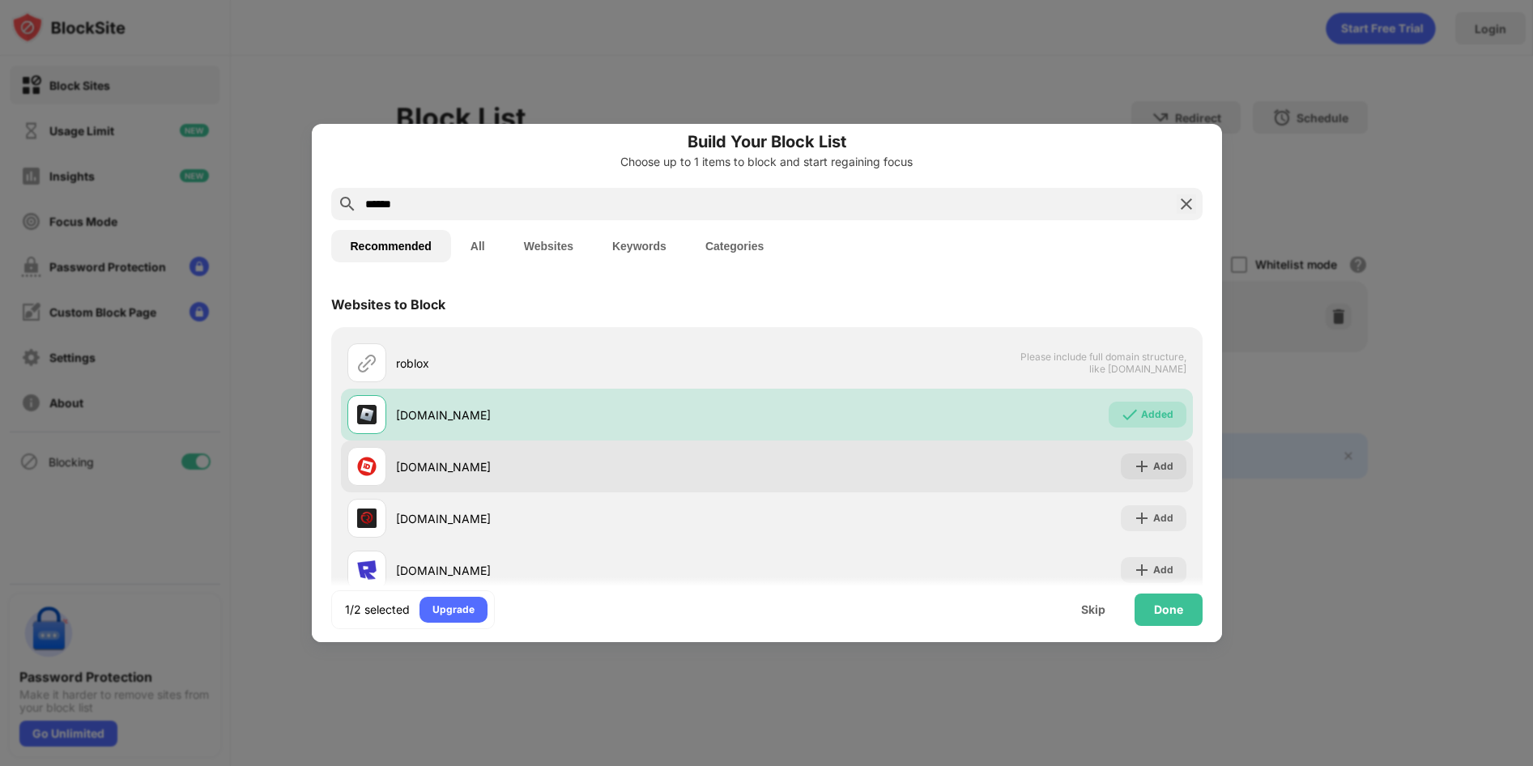
scroll to position [44, 0]
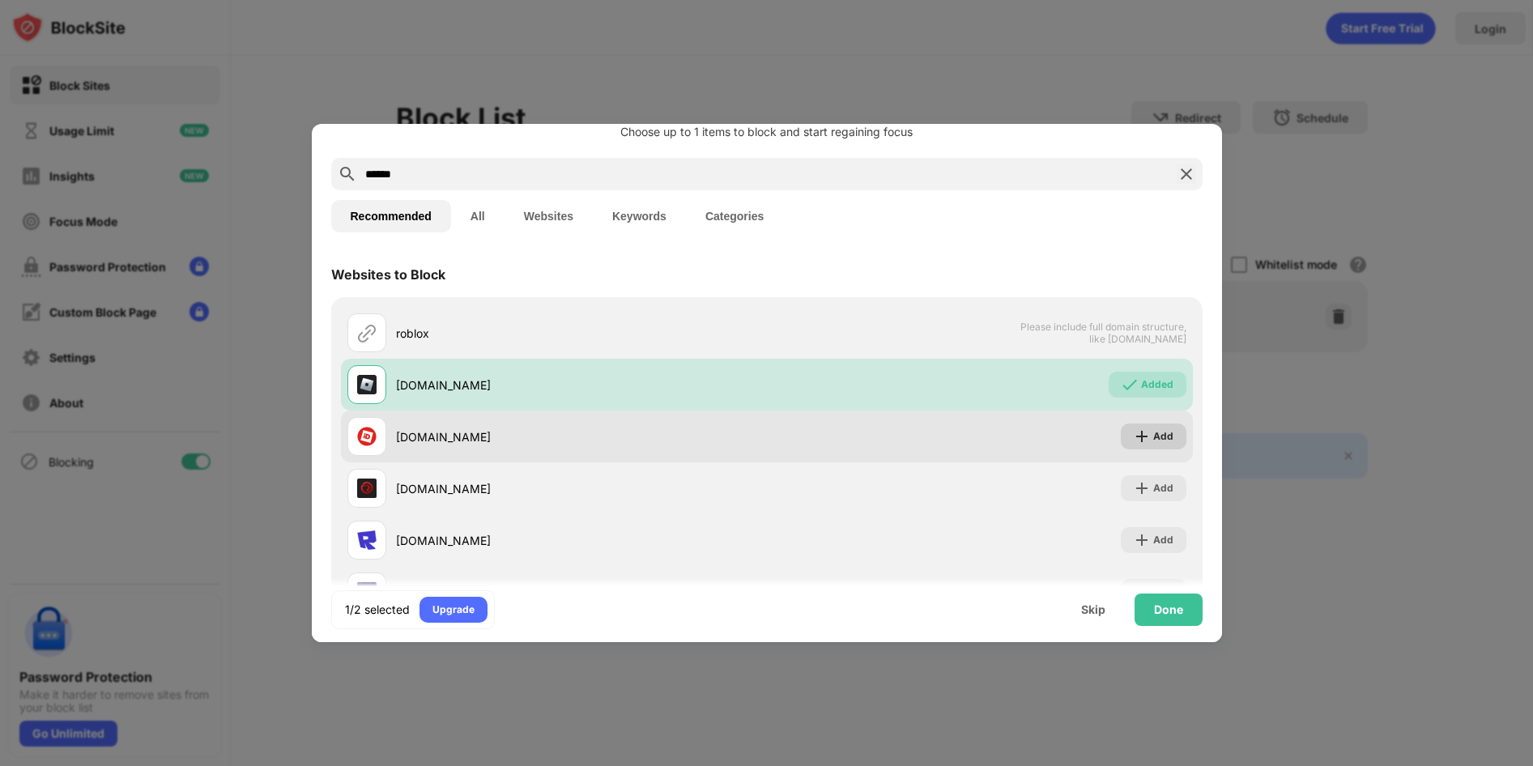
click at [1148, 437] on img at bounding box center [1142, 437] width 16 height 16
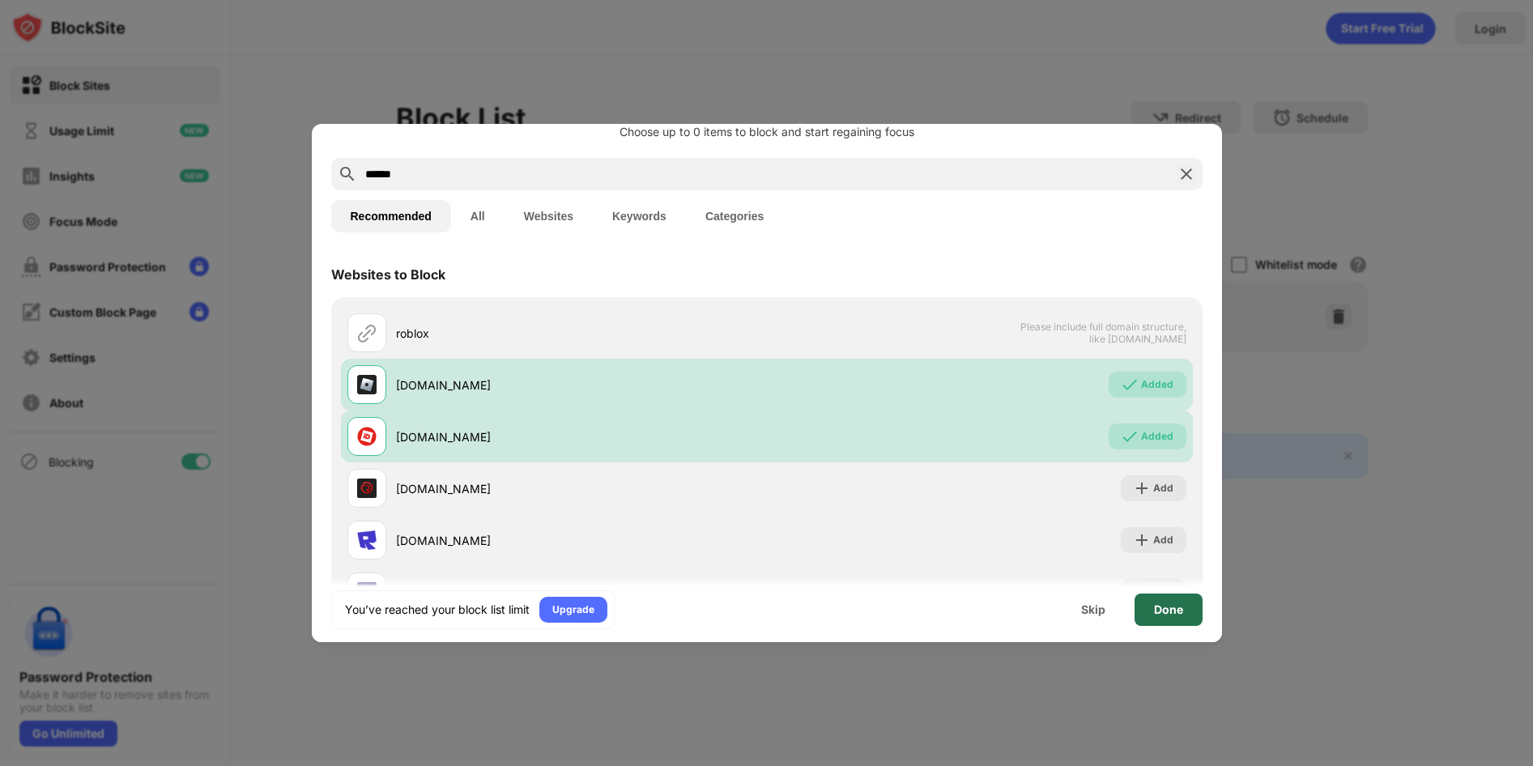
click at [1175, 607] on div "Done" at bounding box center [1168, 610] width 29 height 13
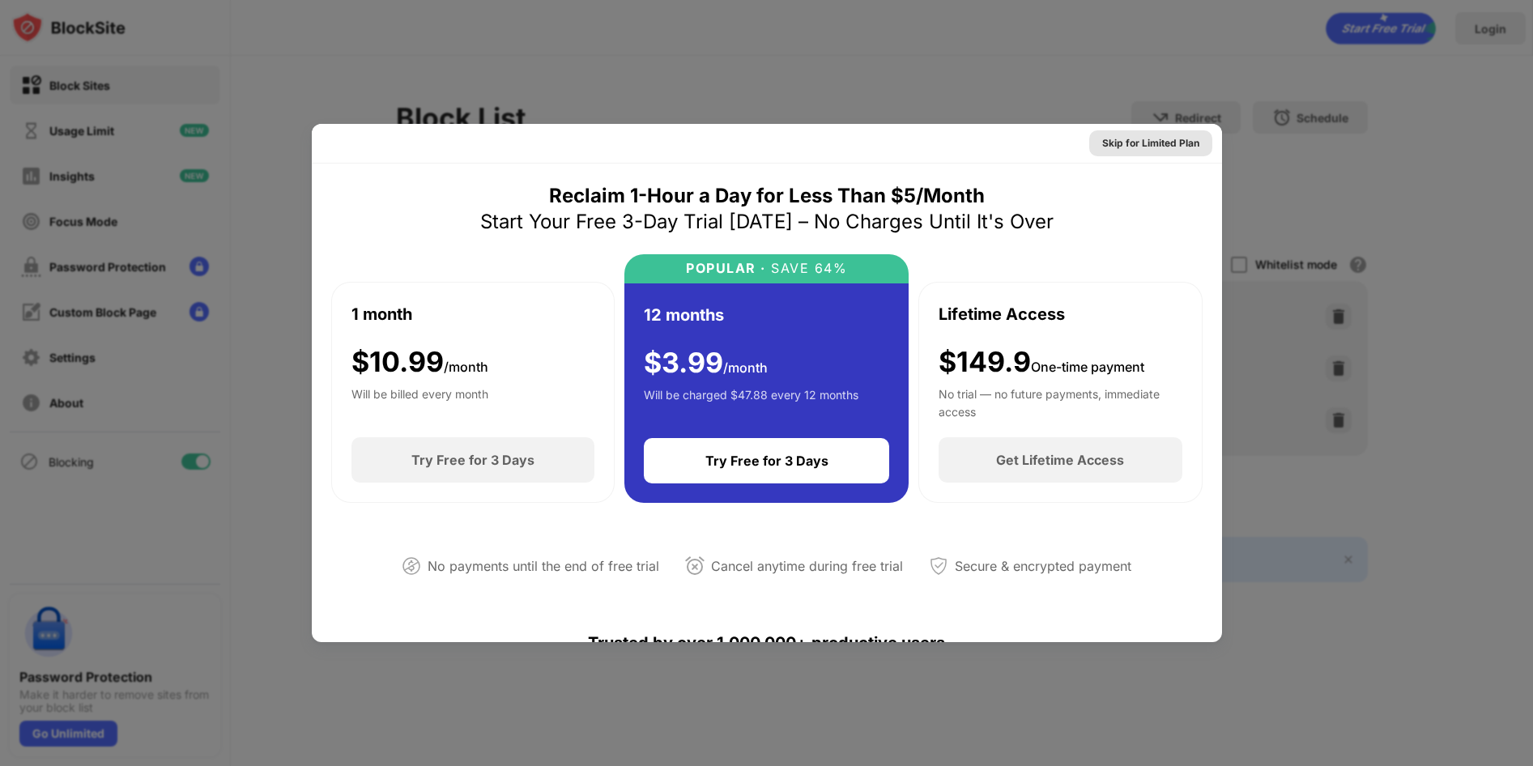
click at [1156, 145] on div "Skip for Limited Plan" at bounding box center [1151, 143] width 97 height 16
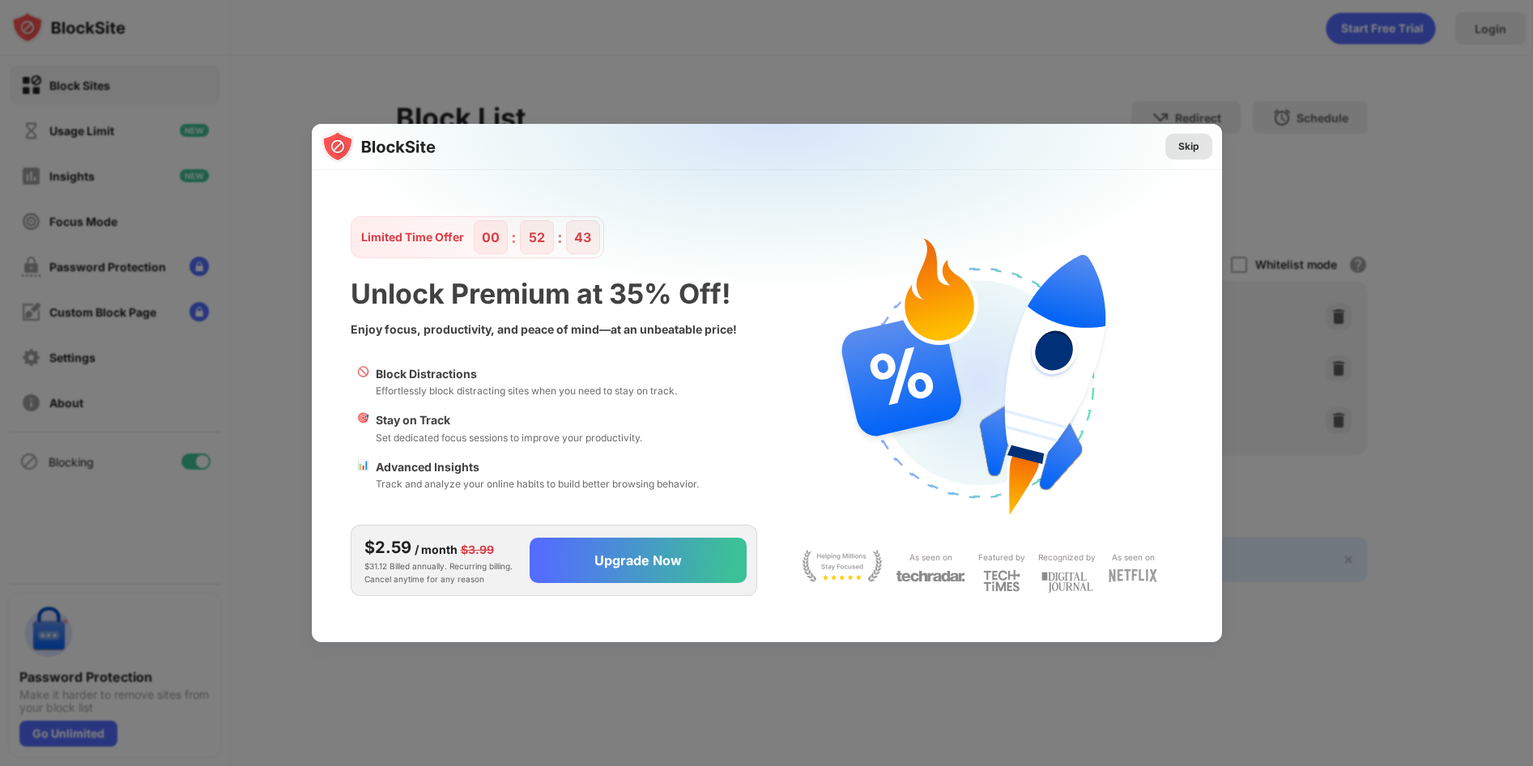
click at [1181, 147] on div "Skip" at bounding box center [1189, 147] width 21 height 16
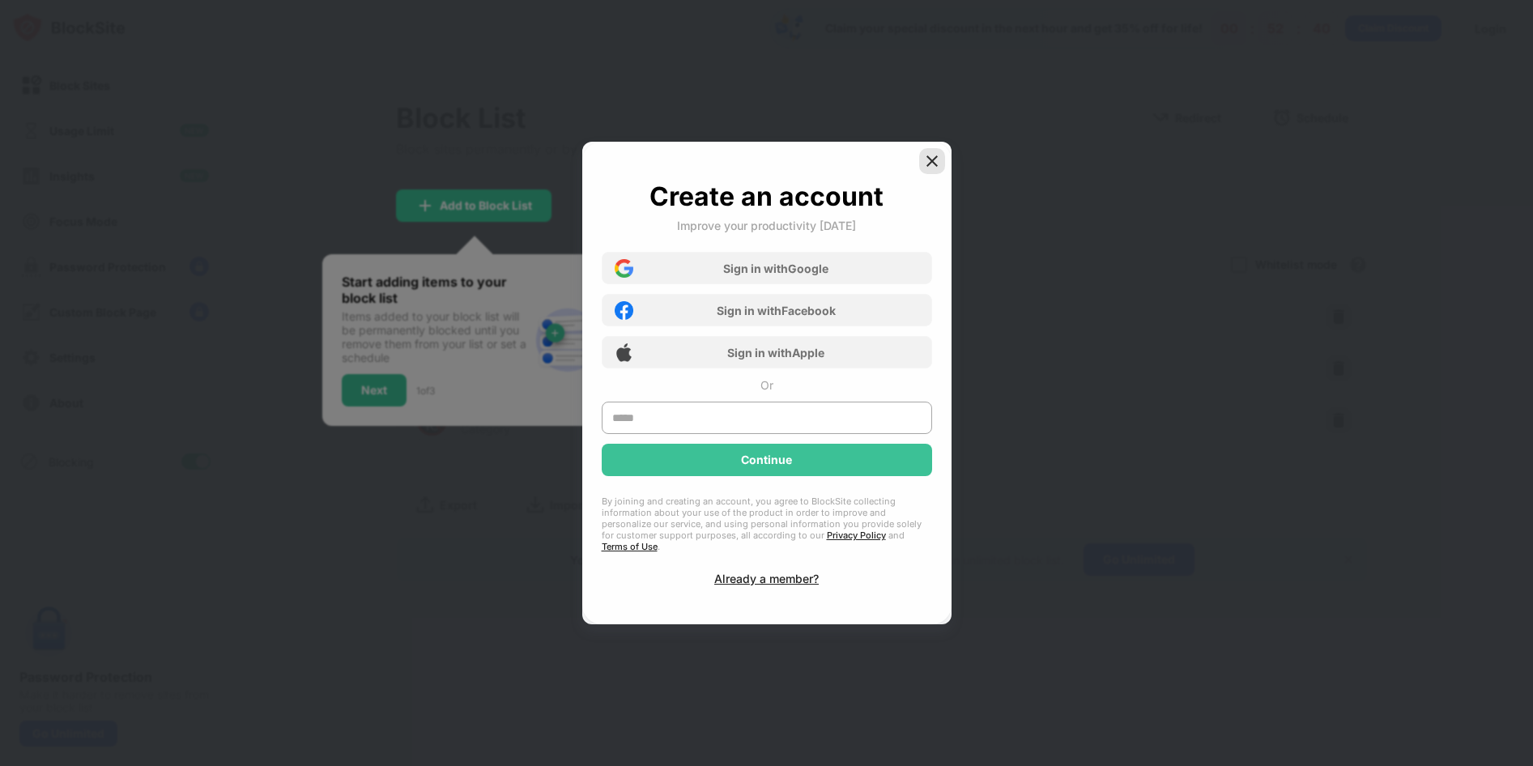
click at [934, 166] on img at bounding box center [932, 161] width 16 height 16
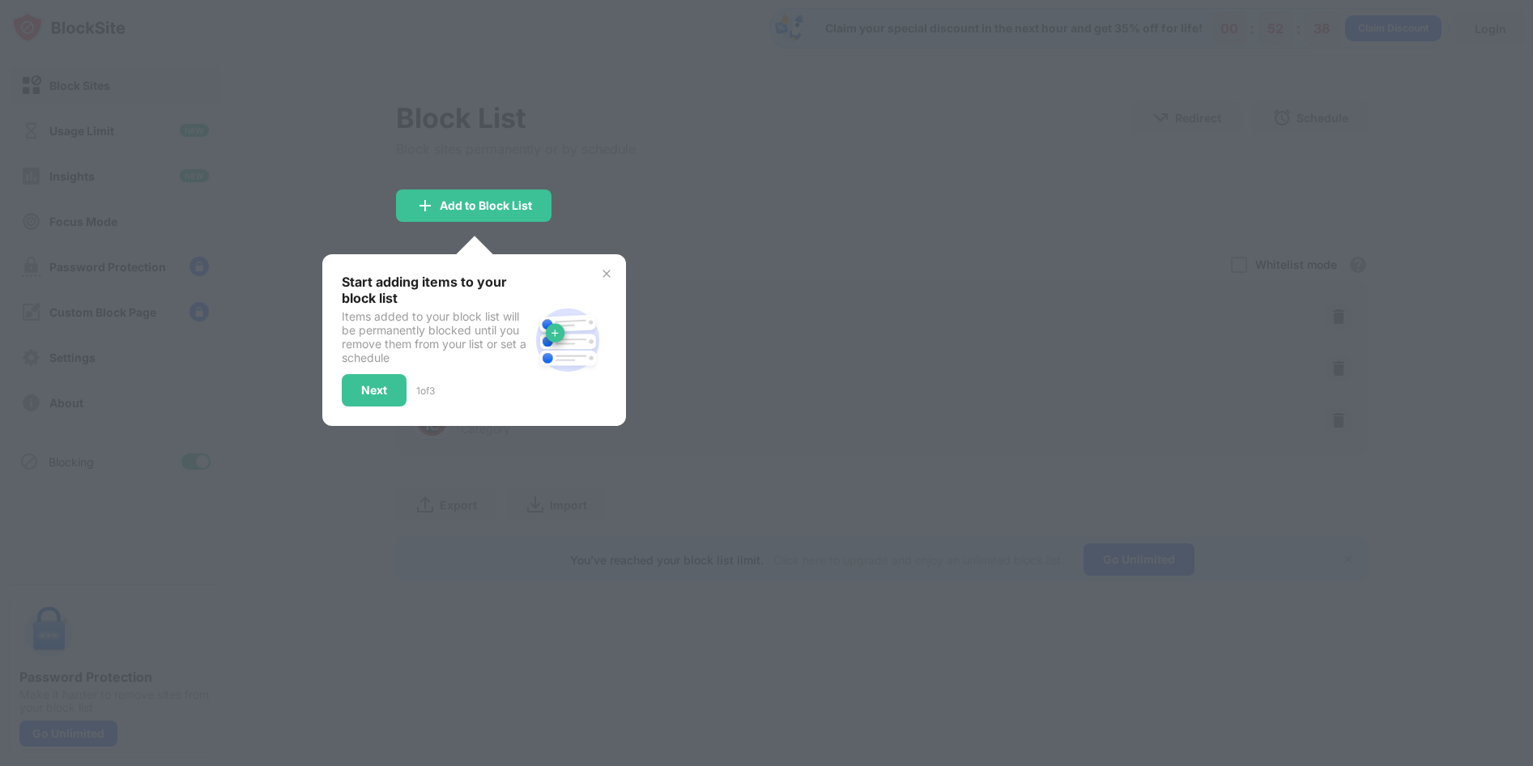
click at [608, 272] on img at bounding box center [606, 273] width 13 height 13
